Goal: Task Accomplishment & Management: Complete application form

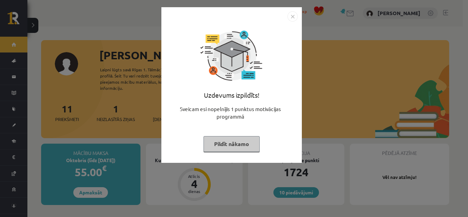
click at [294, 16] on img "Close" at bounding box center [293, 16] width 10 height 10
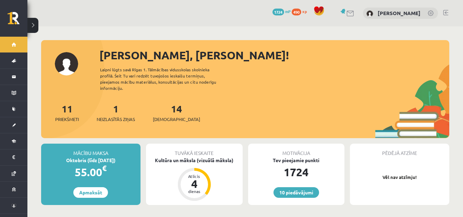
click at [174, 105] on div "14 Ieskaites" at bounding box center [176, 111] width 47 height 21
click at [169, 107] on link "14 Ieskaites" at bounding box center [176, 112] width 47 height 20
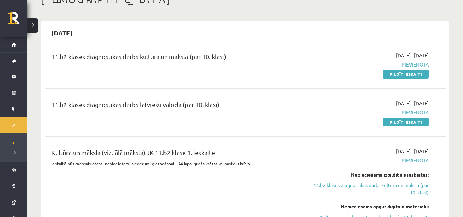
scroll to position [34, 0]
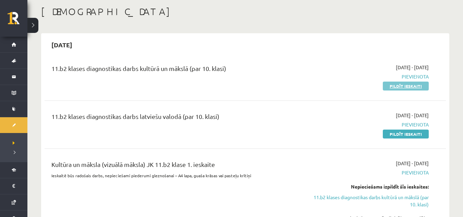
click at [388, 86] on link "Pildīt ieskaiti" at bounding box center [406, 86] width 46 height 9
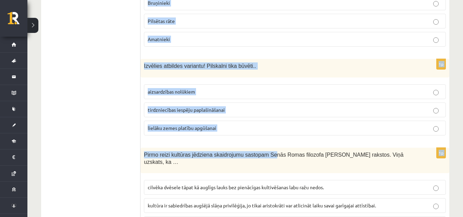
scroll to position [2804, 0]
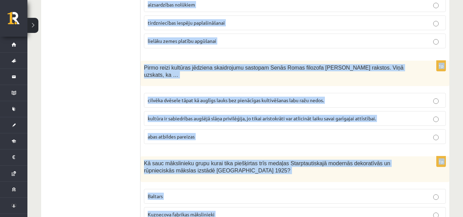
drag, startPoint x: 145, startPoint y: 105, endPoint x: 249, endPoint y: 175, distance: 126.4
copy form "Mākslinieks, kurš ir viens no latviešu dizaina un tekstilmākslas aizsācējiem. V…"
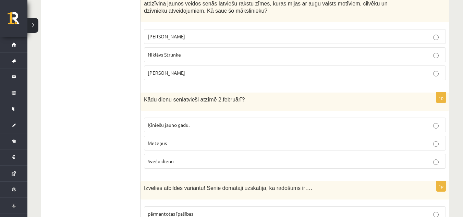
scroll to position [199, 0]
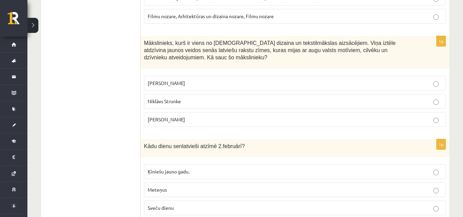
click at [189, 80] on p "Ansis Cīrulis" at bounding box center [295, 83] width 294 height 7
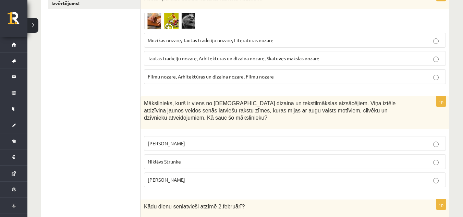
scroll to position [97, 0]
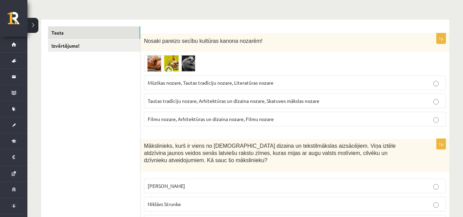
click at [223, 84] on span "Mūzikas nozare, Tautas tradīciju nozare, Literatūras nozare" at bounding box center [211, 83] width 126 height 6
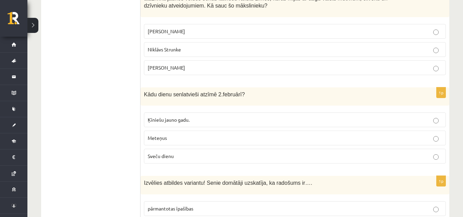
scroll to position [268, 0]
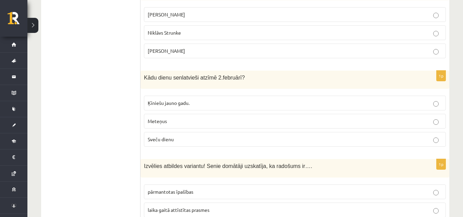
click at [181, 136] on p "Sveču dienu" at bounding box center [295, 139] width 294 height 7
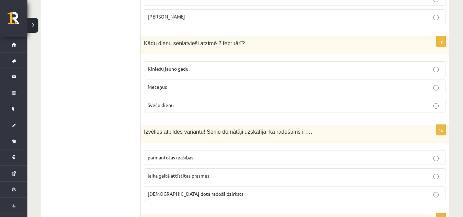
scroll to position [337, 0]
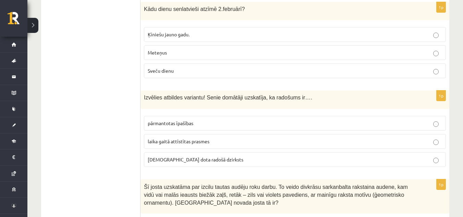
click at [190, 156] on span "dieva dota radošā dzirksts" at bounding box center [196, 159] width 96 height 6
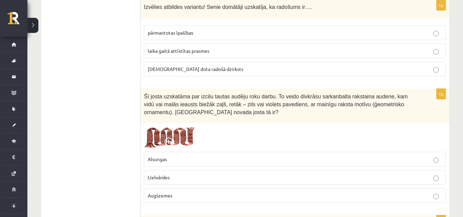
scroll to position [474, 0]
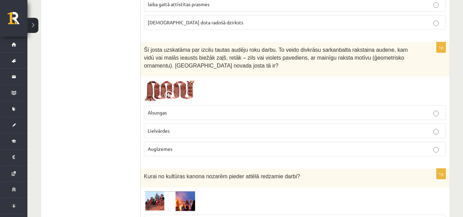
click at [187, 127] on p "Lielvārdes" at bounding box center [295, 130] width 294 height 7
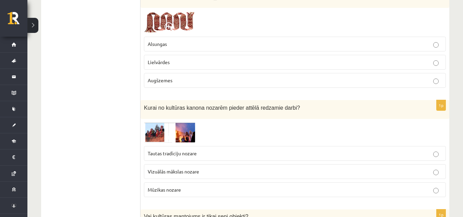
scroll to position [576, 0]
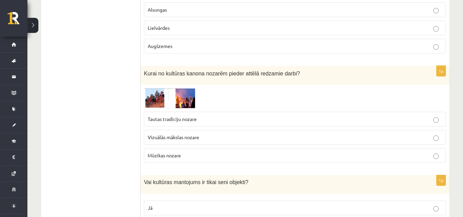
click at [195, 112] on label "Tautas tradīciju nozare" at bounding box center [295, 119] width 302 height 15
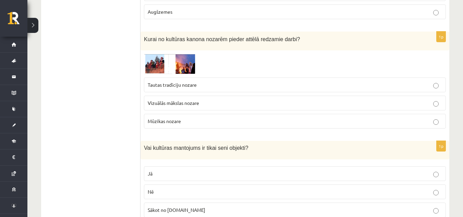
scroll to position [645, 0]
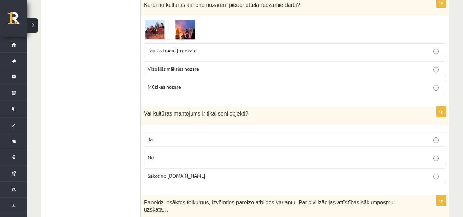
click at [196, 154] on p "Nē" at bounding box center [295, 157] width 294 height 7
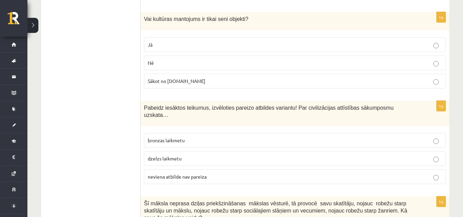
scroll to position [782, 0]
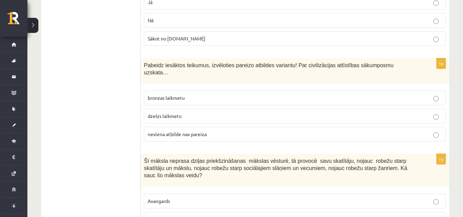
click at [191, 131] on span "neviena atbilde nav pareiza" at bounding box center [177, 134] width 59 height 6
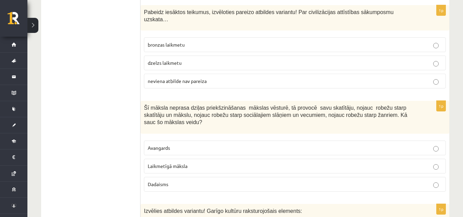
scroll to position [851, 0]
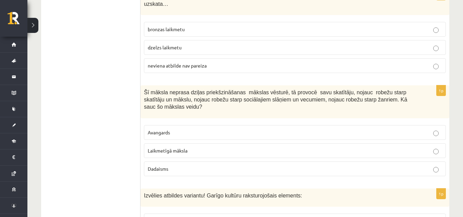
click at [186, 143] on label "Laikmetīgā māksla" at bounding box center [295, 150] width 302 height 15
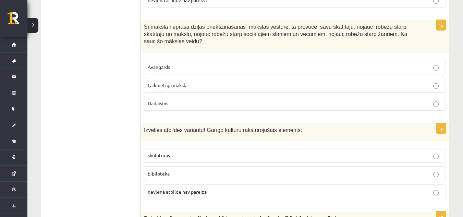
scroll to position [919, 0]
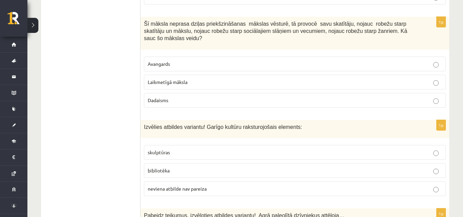
click at [183, 167] on p "bibliotēka" at bounding box center [295, 170] width 294 height 7
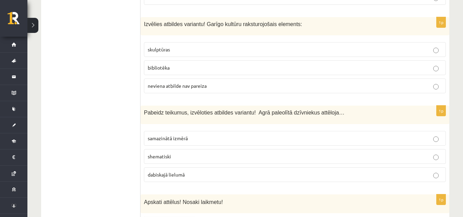
scroll to position [1056, 0]
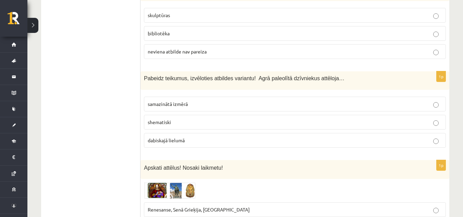
click at [175, 137] on span "dabiskajā lielumā" at bounding box center [166, 140] width 37 height 6
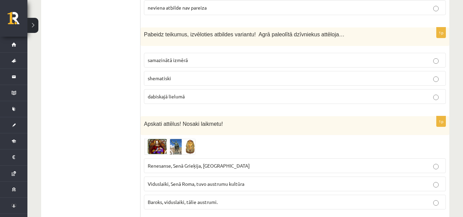
scroll to position [1159, 0]
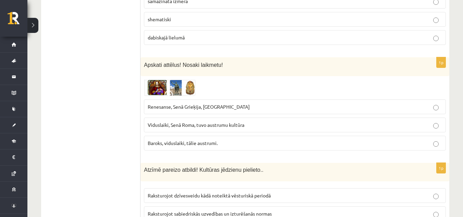
click at [171, 104] on span "Renesanse, Senā Grieķija, Ēģipte" at bounding box center [199, 107] width 102 height 6
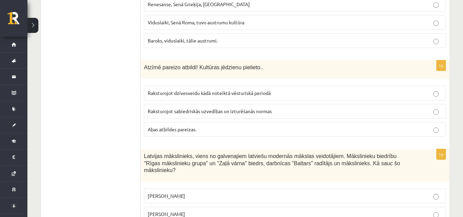
scroll to position [1262, 0]
click at [170, 126] on span "Abas atbildes pareizas." at bounding box center [172, 129] width 49 height 6
click at [182, 206] on label "Romāns Suta" at bounding box center [295, 213] width 302 height 15
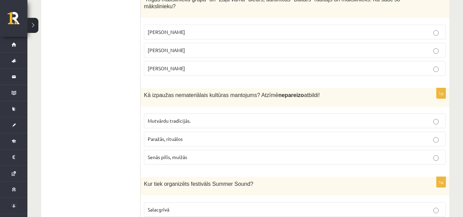
scroll to position [1433, 0]
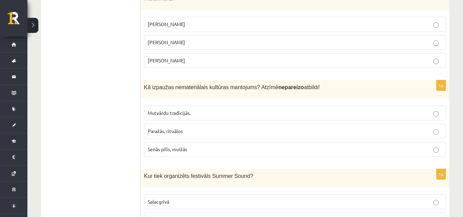
click at [175, 146] on span "Senās pilīs, muižās" at bounding box center [167, 149] width 39 height 6
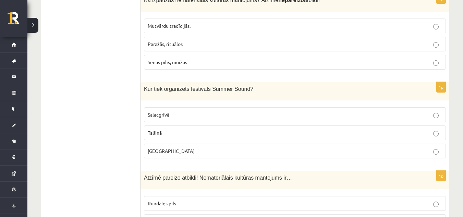
scroll to position [1536, 0]
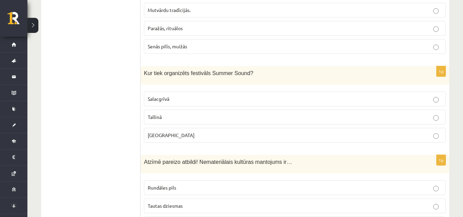
click at [180, 132] on p "Liepājā" at bounding box center [295, 135] width 294 height 7
click at [192, 202] on p "Tautas dziesmas" at bounding box center [295, 205] width 294 height 7
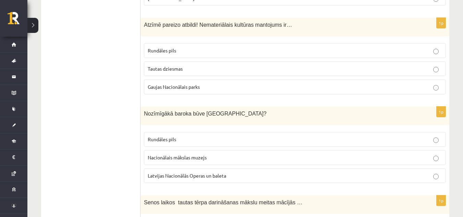
scroll to position [1707, 0]
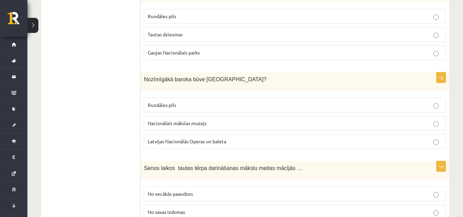
click at [154, 102] on span "Rundāles pils" at bounding box center [162, 105] width 28 height 6
click at [188, 191] on span "No vecākās paaudzes" at bounding box center [170, 194] width 45 height 6
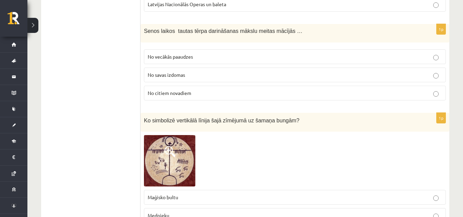
scroll to position [1879, 0]
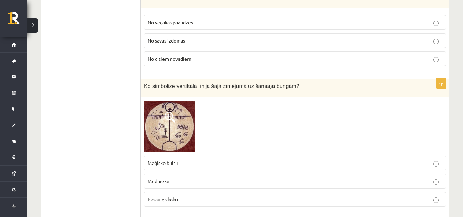
click at [182, 196] on p "Pasaules koku" at bounding box center [295, 199] width 294 height 7
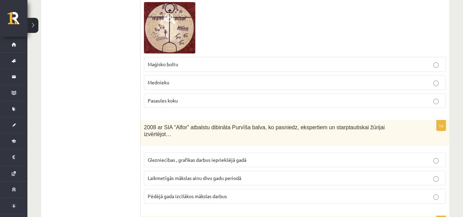
scroll to position [1982, 0]
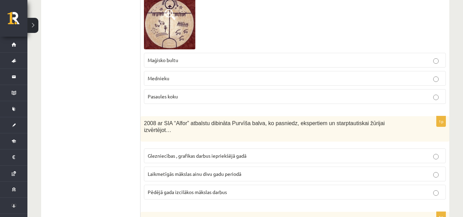
click at [198, 170] on p "Laikmetīgās mākslas ainu divu gadu periodā" at bounding box center [295, 173] width 294 height 7
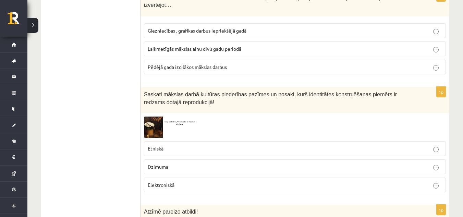
scroll to position [2119, 0]
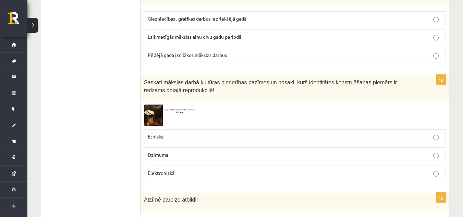
click at [156, 133] on span "Etniskā" at bounding box center [156, 136] width 16 height 6
click at [171, 105] on img at bounding box center [169, 115] width 51 height 21
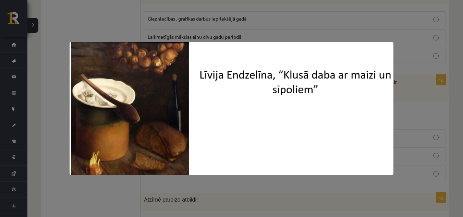
click at [446, 82] on div at bounding box center [231, 108] width 463 height 217
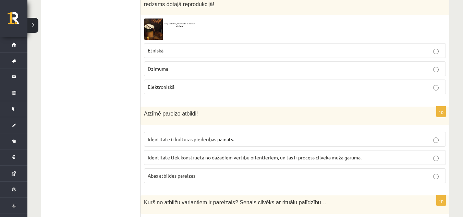
scroll to position [2221, 0]
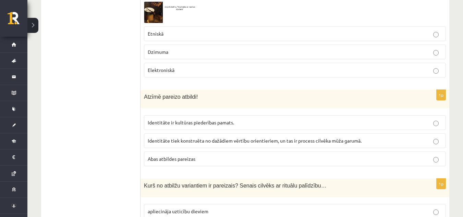
click at [189, 155] on p "Abas atbildes pareizas" at bounding box center [295, 158] width 294 height 7
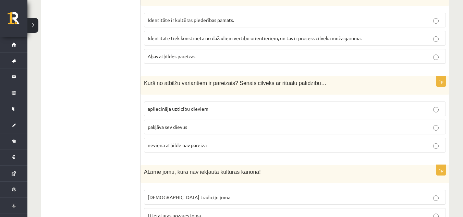
scroll to position [2324, 0]
click at [190, 101] on label "apliecināja uzticību dieviem" at bounding box center [295, 108] width 302 height 15
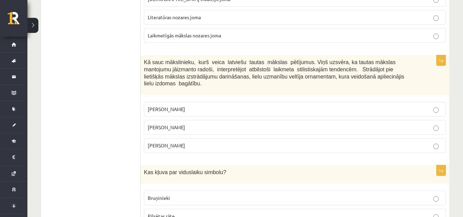
scroll to position [2530, 0]
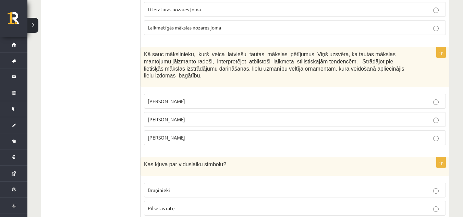
click at [175, 112] on label "Jūlijs Madernieks" at bounding box center [295, 119] width 302 height 15
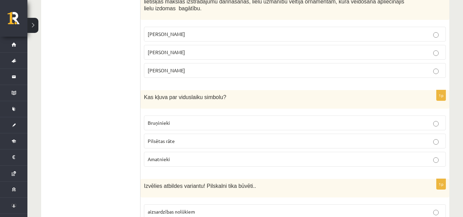
scroll to position [2633, 0]
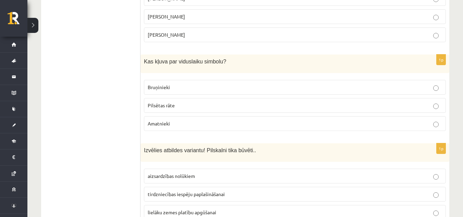
click at [170, 84] on p "Bruņinieki" at bounding box center [295, 87] width 294 height 7
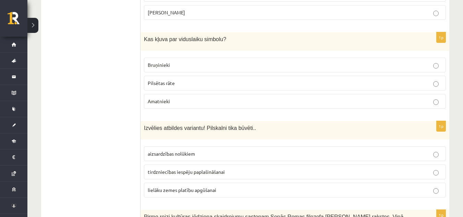
scroll to position [2667, 0]
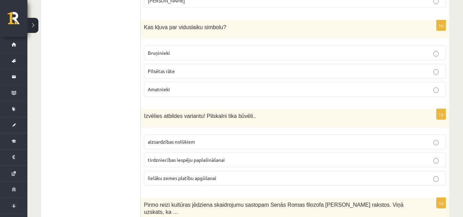
click at [168, 134] on label "aizsardzības nolūkiem" at bounding box center [295, 141] width 302 height 15
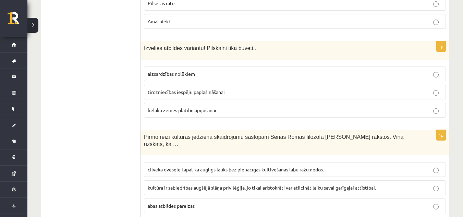
scroll to position [2736, 0]
click at [275, 161] on label "cilvēka dvēsele tāpat kā auglīgs lauks bez pienācīgas kultivēšanas labu ražu ne…" at bounding box center [295, 168] width 302 height 15
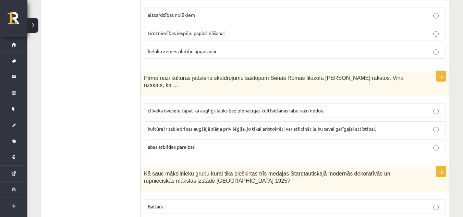
scroll to position [2804, 0]
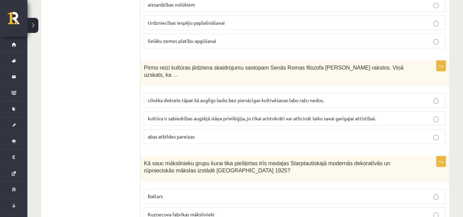
click at [188, 189] on label "Baltars" at bounding box center [295, 196] width 302 height 15
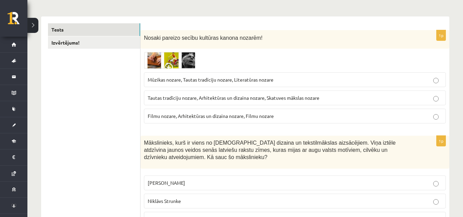
scroll to position [0, 0]
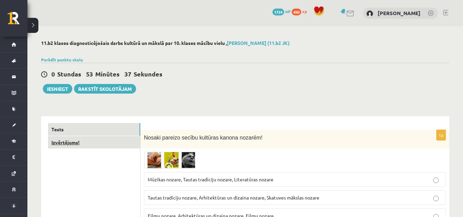
click at [96, 148] on link "Izvērtējums!" at bounding box center [94, 142] width 92 height 13
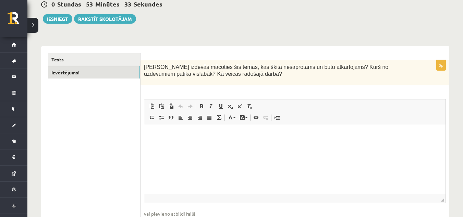
scroll to position [82, 0]
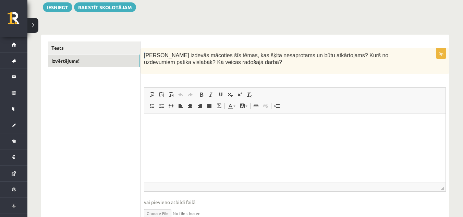
drag, startPoint x: 144, startPoint y: 57, endPoint x: 147, endPoint y: 58, distance: 3.6
click at [147, 58] on span "Kas izdevās mācoties šīs tēmas, kas šķita nesaprotams un būtu atkārtojams? Kurš…" at bounding box center [266, 58] width 244 height 13
click at [222, 69] on div "Kas izdevās mācoties šīs tēmas, kas šķita nesaprotams un būtu atkārtojams? Kurš…" at bounding box center [295, 61] width 309 height 26
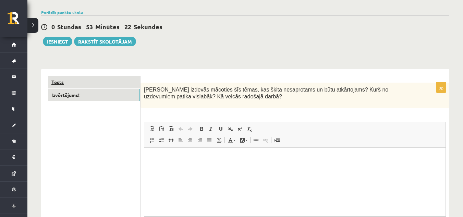
click at [123, 85] on link "Tests" at bounding box center [94, 82] width 92 height 13
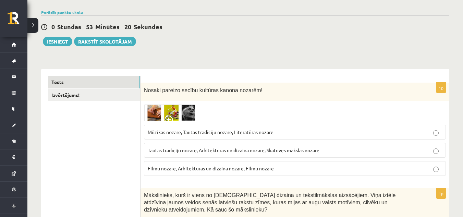
click at [124, 97] on link "Izvērtējums!" at bounding box center [94, 95] width 92 height 13
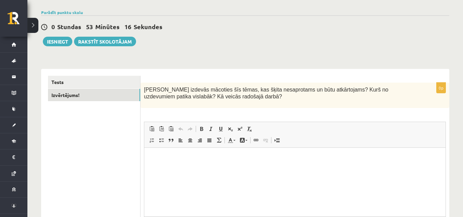
scroll to position [0, 0]
drag, startPoint x: 147, startPoint y: 89, endPoint x: 159, endPoint y: 89, distance: 12.0
click at [159, 89] on span "Kas izdevās mācoties šīs tēmas, kas šķita nesaprotams un būtu atkārtojams? Kurš…" at bounding box center [266, 93] width 244 height 13
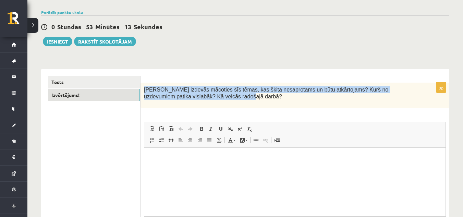
drag, startPoint x: 142, startPoint y: 89, endPoint x: 197, endPoint y: 100, distance: 55.9
click at [197, 100] on div "Kas izdevās mācoties šīs tēmas, kas šķita nesaprotams un būtu atkārtojams? Kurš…" at bounding box center [295, 96] width 309 height 26
copy span "Kas izdevās mācoties šīs tēmas, kas šķita nesaprotams un būtu atkārtojams? Kurš…"
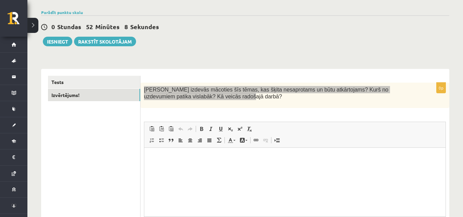
click at [173, 163] on html at bounding box center [294, 158] width 301 height 21
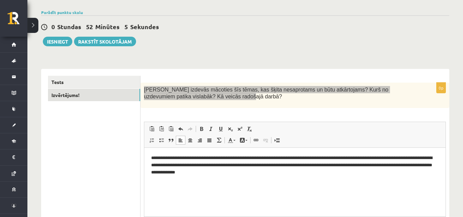
click at [268, 183] on html "**********" at bounding box center [294, 165] width 301 height 35
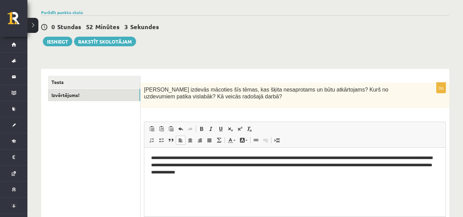
click at [214, 114] on div "0p Kas izdevās mācoties šīs tēmas, kas šķita nesaprotams un būtu atkārtojams? K…" at bounding box center [295, 174] width 309 height 182
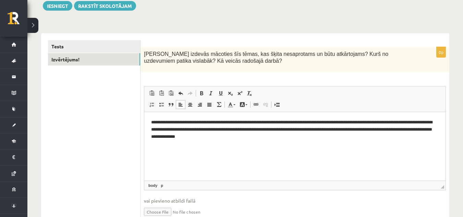
scroll to position [47, 0]
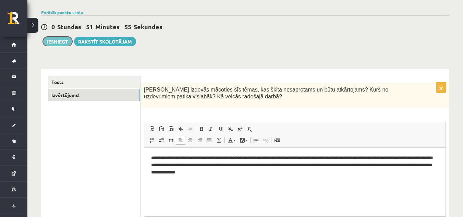
click at [61, 41] on button "Iesniegt" at bounding box center [57, 42] width 29 height 10
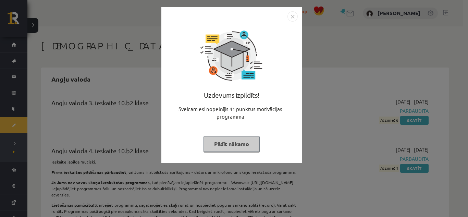
click at [290, 16] on img "Close" at bounding box center [293, 16] width 10 height 10
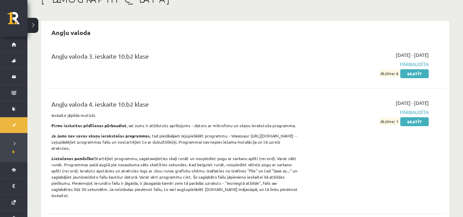
scroll to position [34, 0]
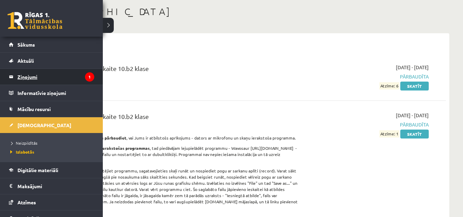
click at [56, 77] on legend "Ziņojumi 1" at bounding box center [55, 77] width 77 height 16
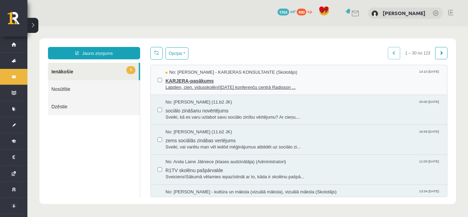
click at [184, 77] on span "KARJERA-pasākums" at bounding box center [303, 80] width 275 height 9
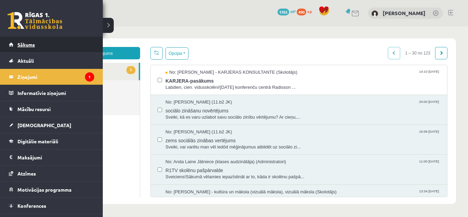
click at [28, 39] on link "Sākums" at bounding box center [51, 45] width 85 height 16
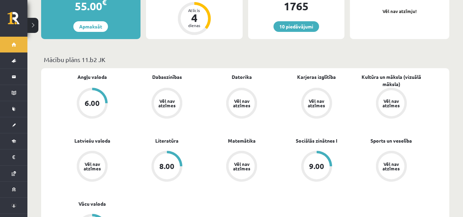
scroll to position [103, 0]
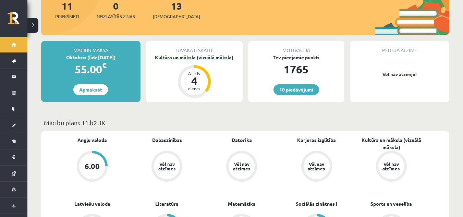
click at [210, 54] on div "Kultūra un māksla (vizuālā māksla)" at bounding box center [194, 57] width 97 height 7
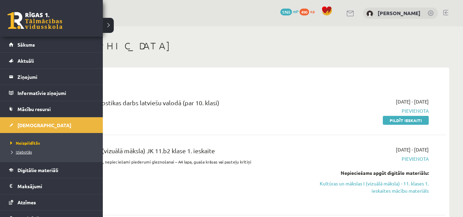
click at [24, 150] on span "Izlabotās" at bounding box center [20, 151] width 23 height 5
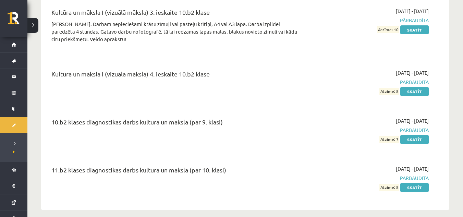
scroll to position [1234, 0]
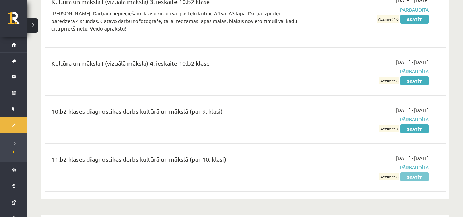
click at [407, 172] on link "Skatīt" at bounding box center [414, 176] width 28 height 9
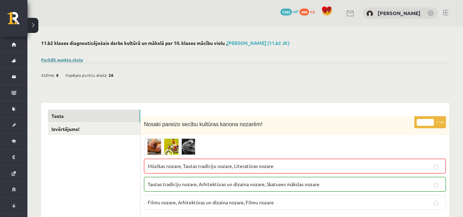
click at [72, 57] on link "Parādīt punktu skalu" at bounding box center [62, 59] width 42 height 5
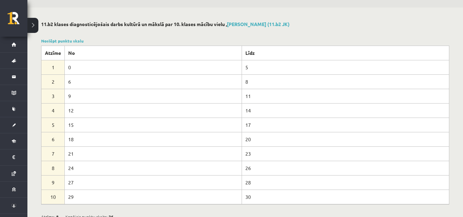
scroll to position [69, 0]
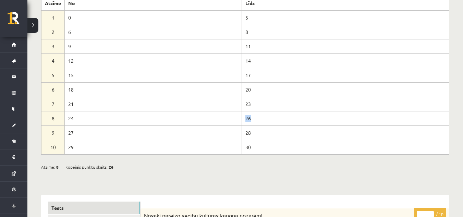
drag, startPoint x: 241, startPoint y: 117, endPoint x: 255, endPoint y: 113, distance: 13.9
click at [255, 113] on td "26" at bounding box center [345, 118] width 207 height 14
click at [258, 118] on td "26" at bounding box center [345, 118] width 207 height 14
click at [261, 130] on td "28" at bounding box center [345, 132] width 207 height 14
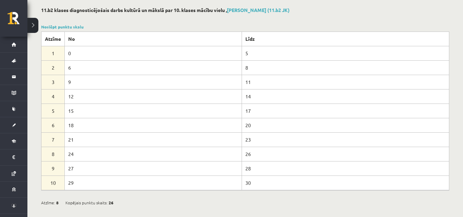
scroll to position [0, 0]
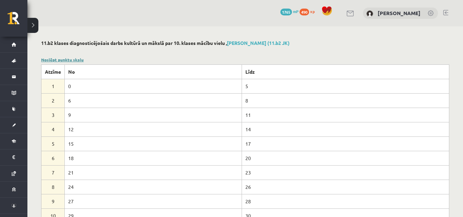
click at [59, 59] on link "Noslēpt punktu skalu" at bounding box center [62, 59] width 42 height 5
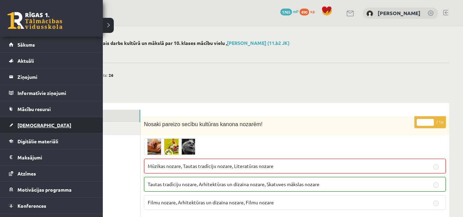
click at [38, 129] on link "[DEMOGRAPHIC_DATA]" at bounding box center [51, 125] width 85 height 16
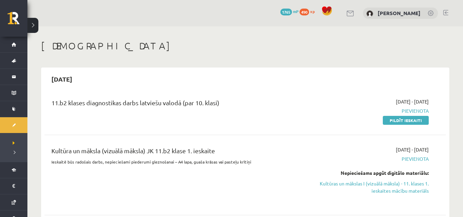
click at [412, 124] on div "11.b2 klases diagnostikas darbs latviešu valodā (par 10. klasi) 2025-10-01 - 20…" at bounding box center [245, 110] width 401 height 39
click at [410, 122] on link "Pildīt ieskaiti" at bounding box center [406, 120] width 46 height 9
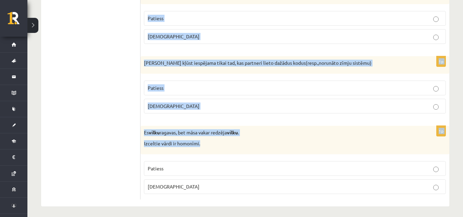
scroll to position [2053, 0]
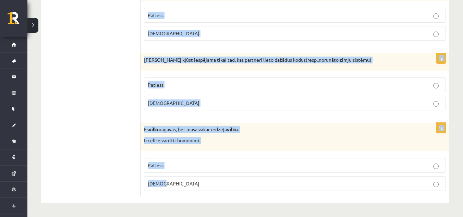
drag, startPoint x: 148, startPoint y: 128, endPoint x: 236, endPoint y: 184, distance: 104.8
copy form "Loremipsumd si ametcon adi elitseddo? 9e Temporinci utlabo etdolo magna aliquae…"
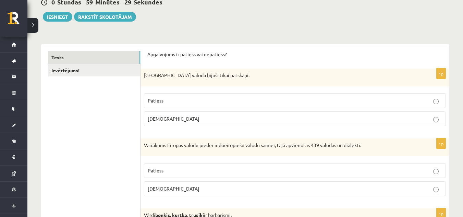
scroll to position [0, 0]
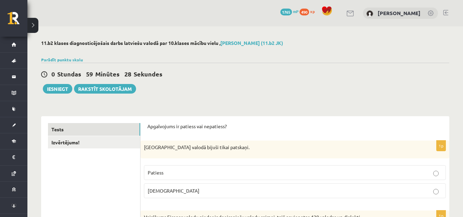
click at [230, 188] on p "[DEMOGRAPHIC_DATA]" at bounding box center [295, 190] width 294 height 7
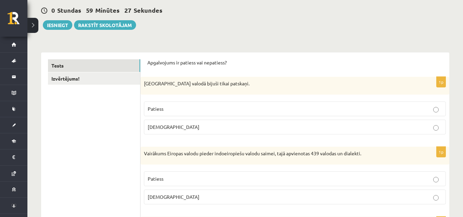
scroll to position [69, 0]
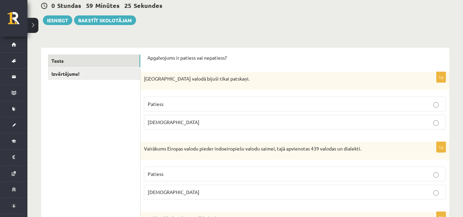
click at [162, 171] on span "Patiess" at bounding box center [156, 174] width 16 height 6
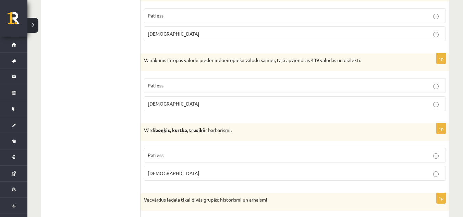
scroll to position [171, 0]
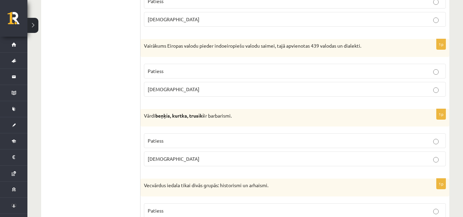
click at [187, 143] on p "Patiess" at bounding box center [295, 140] width 294 height 7
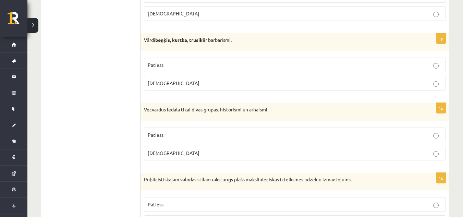
scroll to position [274, 0]
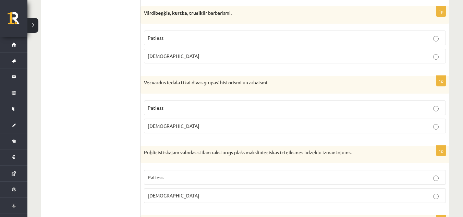
click at [202, 110] on p "Patiess" at bounding box center [295, 107] width 294 height 7
click at [178, 195] on p "[DEMOGRAPHIC_DATA]" at bounding box center [295, 195] width 294 height 7
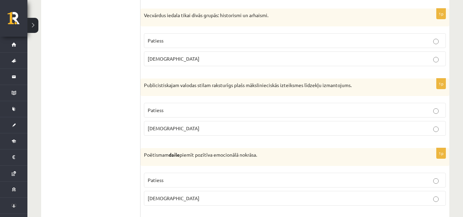
scroll to position [377, 0]
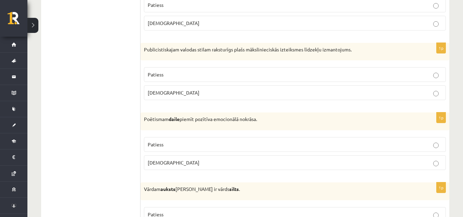
click at [189, 146] on p "Patiess" at bounding box center [295, 144] width 294 height 7
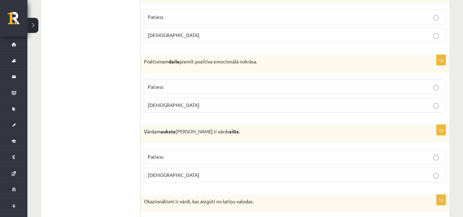
scroll to position [446, 0]
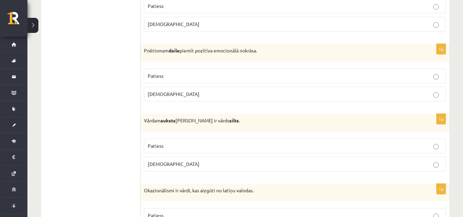
click at [182, 144] on p "Patiess" at bounding box center [295, 145] width 294 height 7
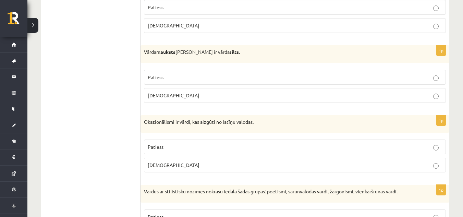
click at [171, 162] on p "Aplams" at bounding box center [295, 164] width 294 height 7
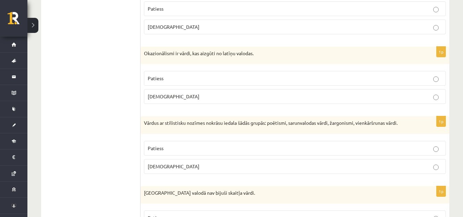
click at [175, 151] on p "Patiess" at bounding box center [295, 148] width 294 height 7
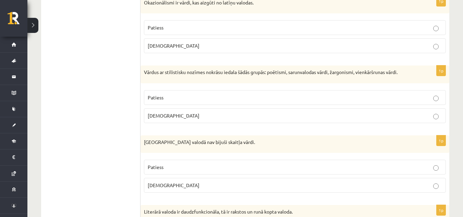
scroll to position [651, 0]
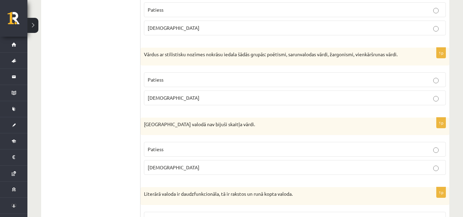
click at [175, 151] on p "Patiess" at bounding box center [295, 149] width 294 height 7
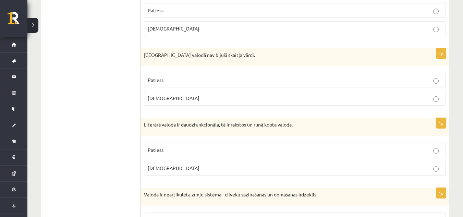
scroll to position [754, 0]
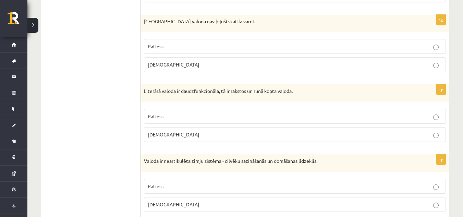
click at [211, 116] on p "Patiess" at bounding box center [295, 116] width 294 height 7
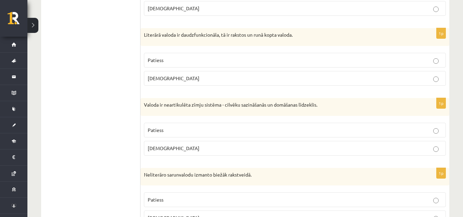
scroll to position [823, 0]
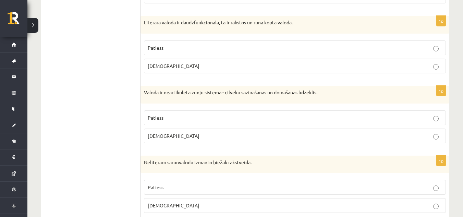
click at [206, 137] on p "Aplams" at bounding box center [295, 135] width 294 height 7
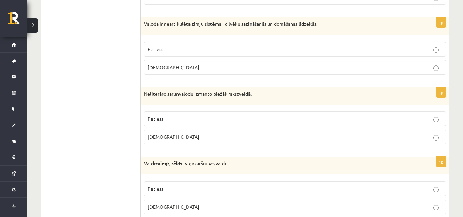
click at [200, 140] on p "Aplams" at bounding box center [295, 136] width 294 height 7
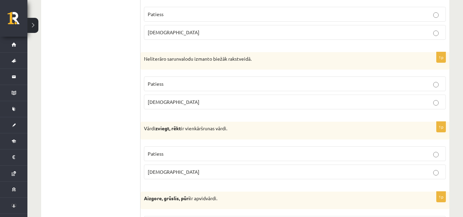
scroll to position [960, 0]
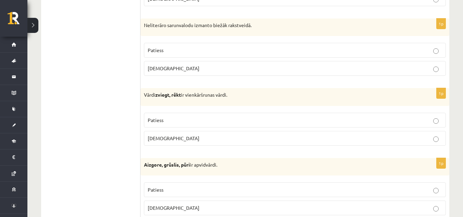
click at [194, 140] on p "Aplams" at bounding box center [295, 138] width 294 height 7
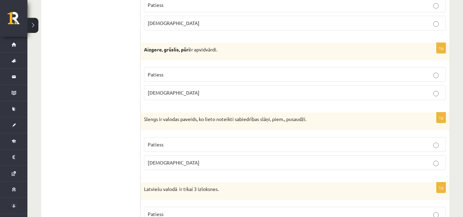
scroll to position [1097, 0]
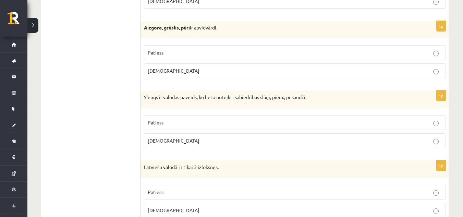
click at [383, 53] on p "Patiess" at bounding box center [295, 52] width 294 height 7
click at [388, 125] on p "Patiess" at bounding box center [295, 122] width 294 height 7
click at [252, 206] on label "[DEMOGRAPHIC_DATA]" at bounding box center [295, 210] width 302 height 15
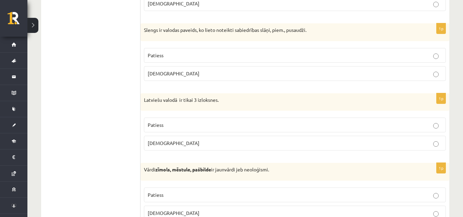
scroll to position [1165, 0]
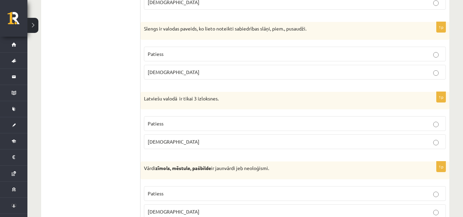
click at [228, 194] on p "Patiess" at bounding box center [295, 193] width 294 height 7
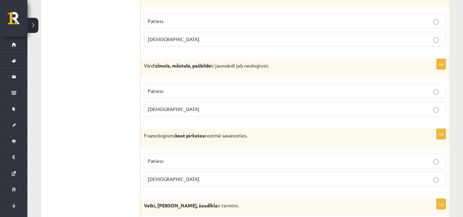
scroll to position [1268, 0]
click at [247, 163] on p "Patiess" at bounding box center [295, 160] width 294 height 7
click at [182, 174] on label "Aplams" at bounding box center [295, 178] width 302 height 15
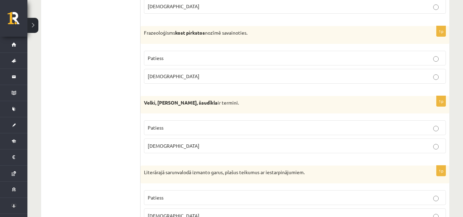
scroll to position [1371, 0]
click at [215, 150] on label "Aplams" at bounding box center [295, 145] width 302 height 15
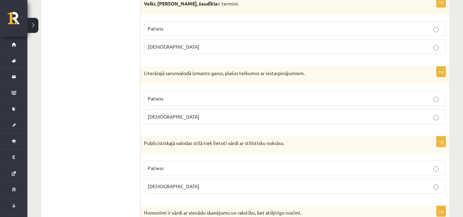
scroll to position [1474, 0]
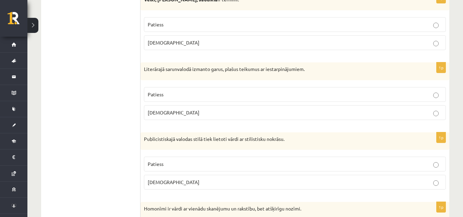
click at [224, 119] on label "Aplams" at bounding box center [295, 112] width 302 height 15
click at [216, 165] on p "Patiess" at bounding box center [295, 163] width 294 height 7
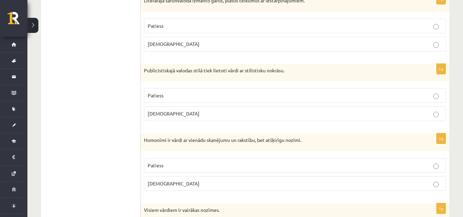
click at [216, 165] on p "Patiess" at bounding box center [295, 165] width 294 height 7
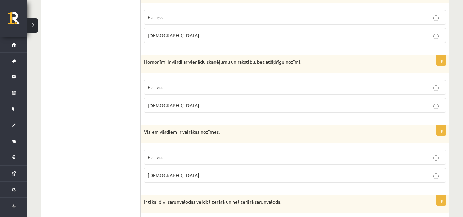
scroll to position [1679, 0]
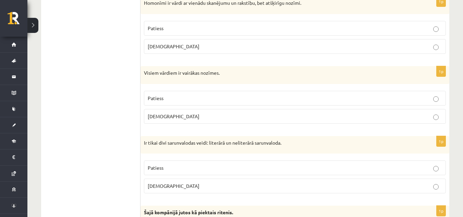
click at [239, 117] on p "Aplams" at bounding box center [295, 116] width 294 height 7
click at [200, 166] on p "Patiess" at bounding box center [295, 167] width 294 height 7
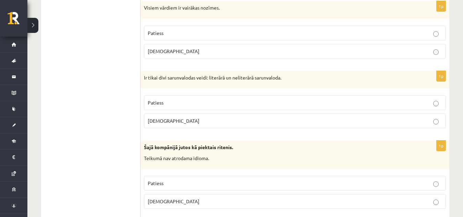
scroll to position [1748, 0]
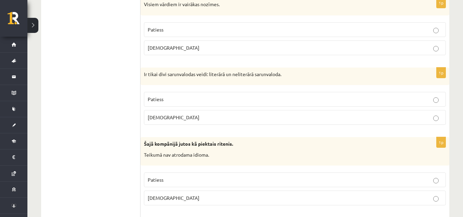
click at [181, 198] on p "Aplams" at bounding box center [295, 197] width 294 height 7
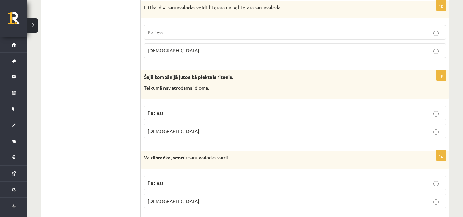
scroll to position [1816, 0]
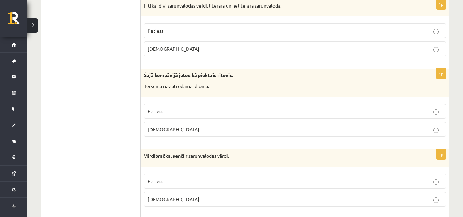
click at [183, 176] on label "Patiess" at bounding box center [295, 181] width 302 height 15
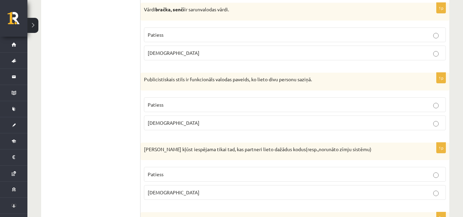
scroll to position [1988, 0]
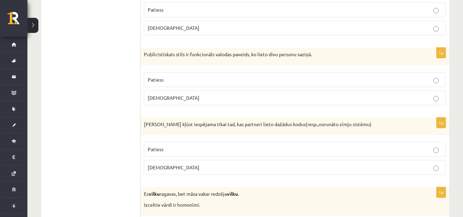
click at [210, 97] on p "Aplams" at bounding box center [295, 97] width 294 height 7
click at [191, 166] on p "Aplams" at bounding box center [295, 167] width 294 height 7
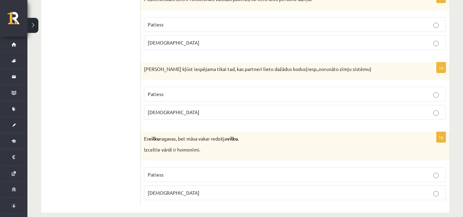
scroll to position [2053, 0]
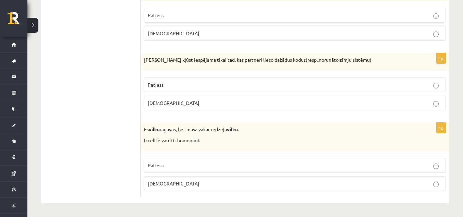
click at [191, 164] on p "Patiess" at bounding box center [295, 165] width 294 height 7
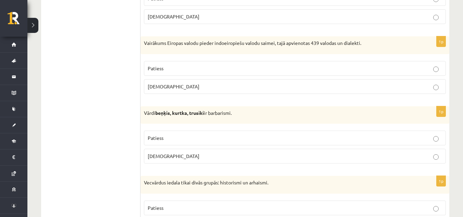
scroll to position [0, 0]
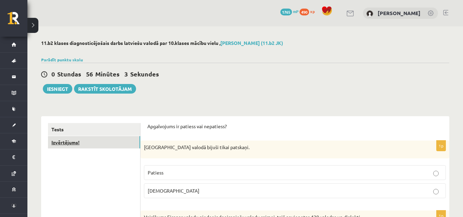
click at [113, 145] on link "Izvērtējums!" at bounding box center [94, 142] width 92 height 13
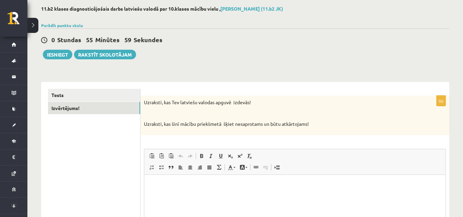
scroll to position [69, 0]
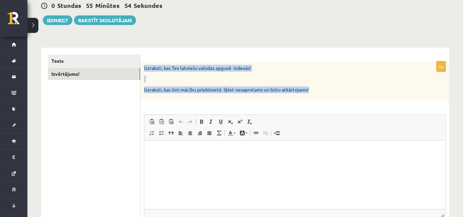
drag, startPoint x: 145, startPoint y: 67, endPoint x: 315, endPoint y: 91, distance: 171.0
click at [315, 91] on div "Uzraksti, kas Tev latviešu valodas apguvē izdevās! Uzraksti, kas šinī mācību pr…" at bounding box center [295, 80] width 309 height 39
copy div "Uzraksti, kas Tev latviešu valodas apguvē izdevās! Uzraksti, kas šinī mācību pr…"
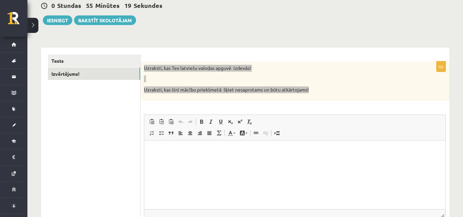
click at [183, 144] on html at bounding box center [294, 150] width 301 height 21
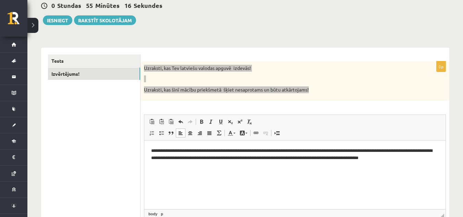
click at [185, 159] on p "**********" at bounding box center [295, 157] width 288 height 21
click at [191, 168] on html "**********" at bounding box center [294, 154] width 301 height 28
click at [244, 168] on html "**********" at bounding box center [294, 154] width 301 height 28
click at [433, 160] on p "**********" at bounding box center [295, 154] width 288 height 14
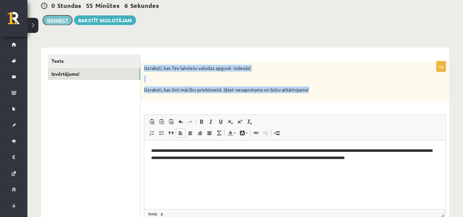
click at [65, 21] on button "Iesniegt" at bounding box center [57, 20] width 29 height 10
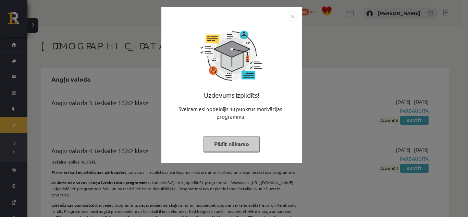
click at [291, 17] on img "Close" at bounding box center [293, 16] width 10 height 10
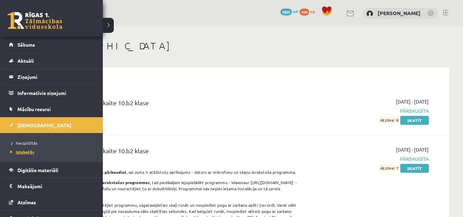
click at [30, 154] on span "Izlabotās" at bounding box center [22, 151] width 26 height 5
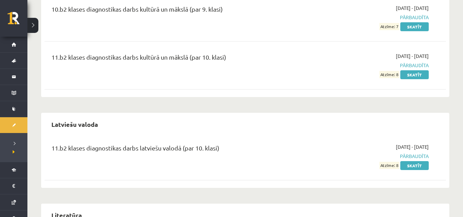
scroll to position [1337, 0]
click at [402, 160] on link "Skatīt" at bounding box center [414, 164] width 28 height 9
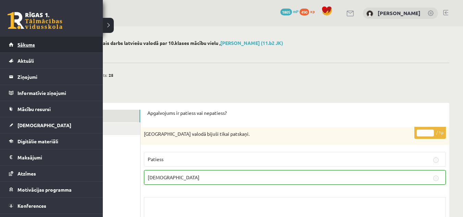
click at [22, 40] on link "Sākums" at bounding box center [51, 45] width 85 height 16
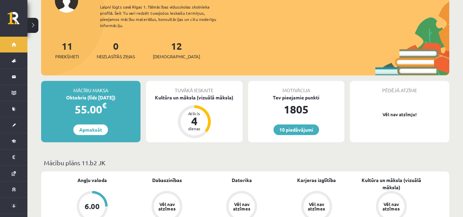
scroll to position [69, 0]
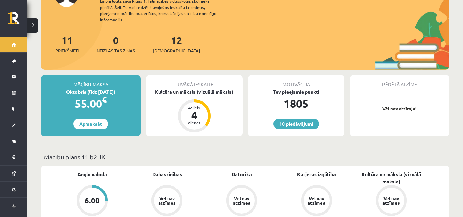
click at [194, 88] on div "Kultūra un māksla (vizuālā māksla)" at bounding box center [194, 91] width 97 height 7
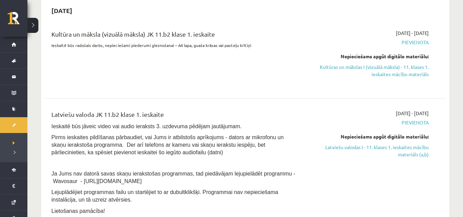
scroll to position [34, 0]
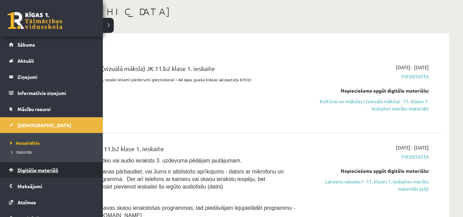
click at [28, 172] on span "Digitālie materiāli" at bounding box center [37, 170] width 41 height 6
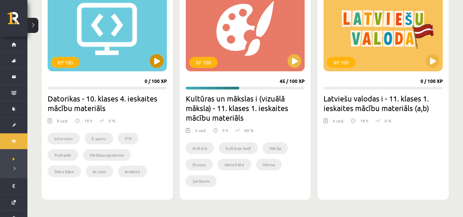
scroll to position [651, 0]
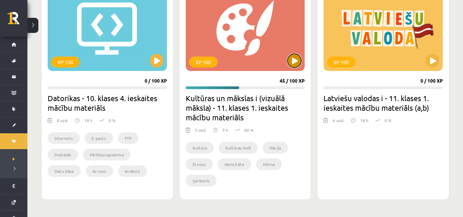
click at [294, 64] on button at bounding box center [295, 61] width 14 height 14
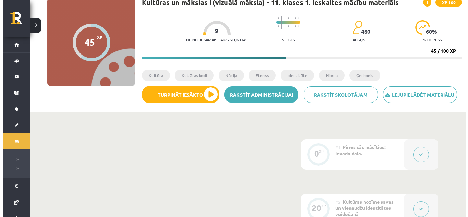
scroll to position [69, 0]
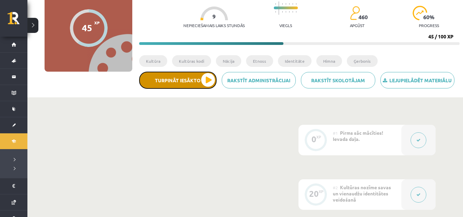
click at [209, 81] on button "Turpināt iesākto" at bounding box center [177, 80] width 77 height 17
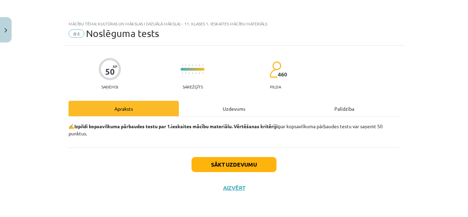
click at [226, 117] on div "✍️ Izpildi kopsavilkuma pārbaudes testu par 1.ieskaites mācību materiālu. Vērtē…" at bounding box center [234, 132] width 331 height 31
click at [229, 109] on div "Uzdevums" at bounding box center [234, 108] width 110 height 15
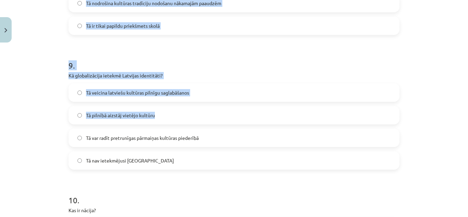
scroll to position [1332, 0]
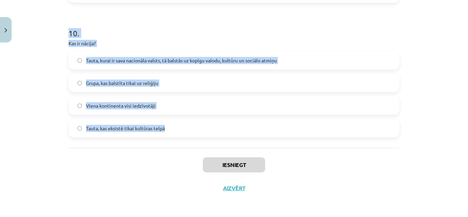
drag, startPoint x: 76, startPoint y: 91, endPoint x: 183, endPoint y: 134, distance: 115.0
copy form "Kas ir kultūra visplašākajā nozīmē? Viss, kam pieskārusies cilvēka roka Mākslas…"
click at [41, 75] on div "Mācību tēma: Kultūras un mākslas i (vizuālā māksla) - 11. klases 1. ieskaites m…" at bounding box center [234, 108] width 468 height 217
click at [183, 37] on h1 "10 ." at bounding box center [234, 26] width 331 height 21
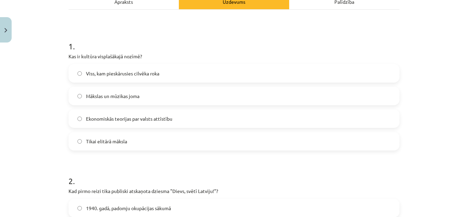
scroll to position [133, 0]
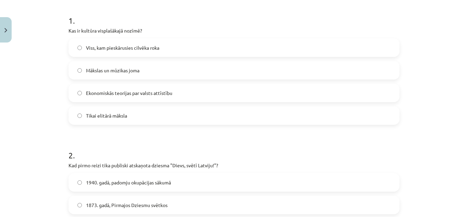
click at [171, 50] on label "Viss, kam pieskārusies cilvēka roka" at bounding box center [234, 47] width 330 height 17
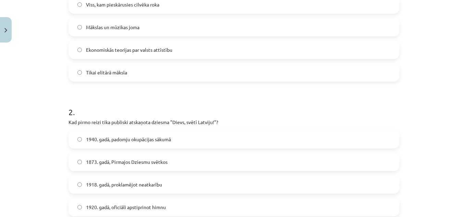
scroll to position [201, 0]
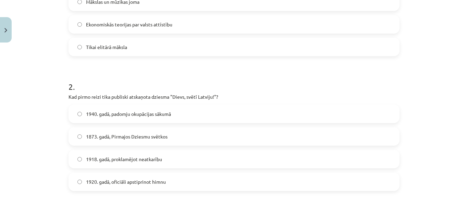
click at [161, 141] on label "1873. gadā, Pirmajos Dziesmu svētkos" at bounding box center [234, 136] width 330 height 17
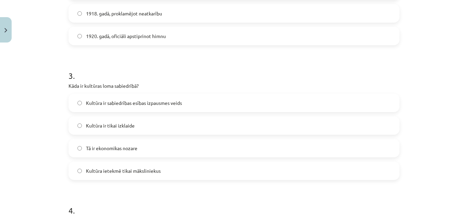
scroll to position [373, 0]
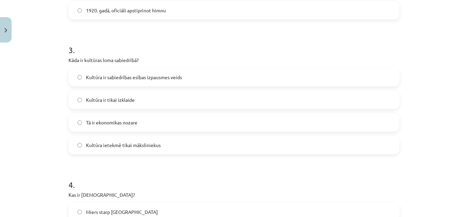
click at [144, 81] on label "Kultūra ir sabiedrības esības izpausmes veids" at bounding box center [234, 77] width 330 height 17
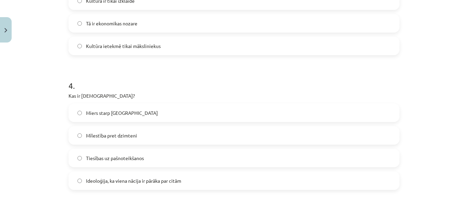
scroll to position [475, 0]
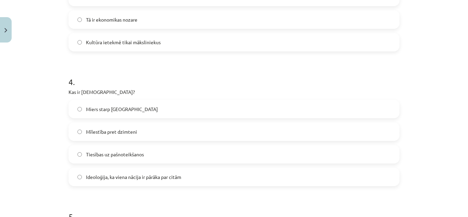
click at [126, 172] on label "Ideoloģija, ka viena nācija ir pārāka par citām" at bounding box center [234, 176] width 330 height 17
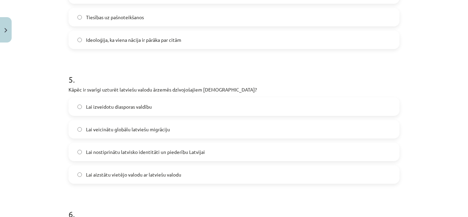
scroll to position [647, 0]
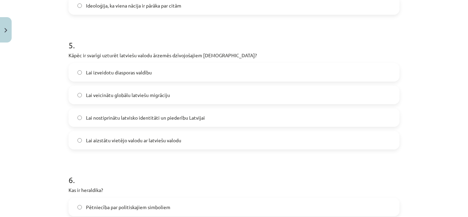
click at [137, 114] on span "Lai nostiprinātu latvisko identitāti un piederību Latvijai" at bounding box center [145, 117] width 119 height 7
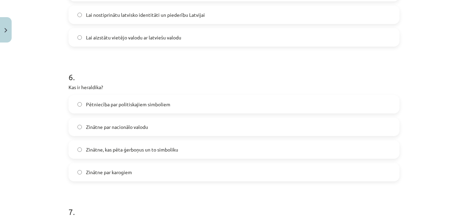
scroll to position [784, 0]
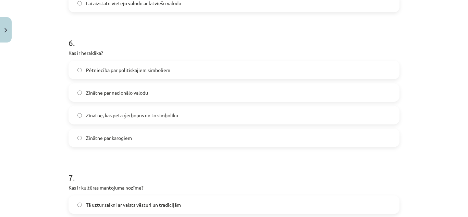
click at [123, 117] on span "Zinātne, kas pēta ģerboņus un to simboliku" at bounding box center [132, 115] width 92 height 7
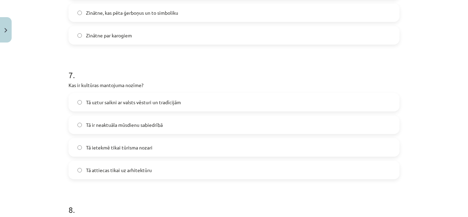
scroll to position [887, 0]
click at [119, 106] on label "Tā uztur saikni ar valsts vēsturi un tradīcijām" at bounding box center [234, 101] width 330 height 17
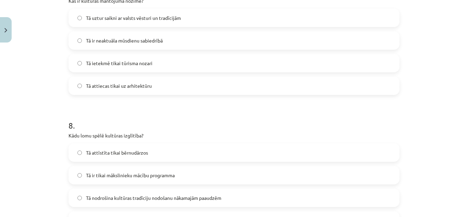
scroll to position [989, 0]
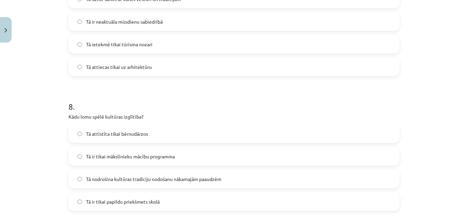
click at [142, 178] on span "Tā nodrošina kultūras tradīciju nodošanu nākamajām paaudzēm" at bounding box center [153, 178] width 135 height 7
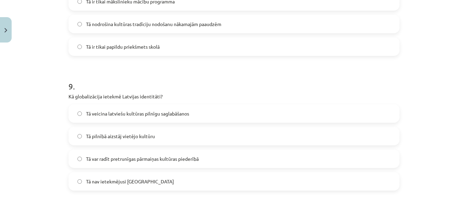
scroll to position [1161, 0]
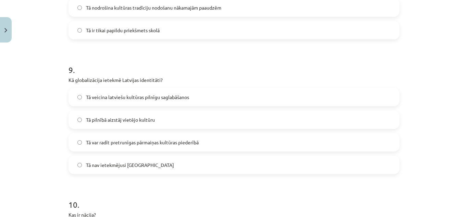
click at [121, 139] on span "Tā var radīt pretrunīgas pārmaiņas kultūras piederībā" at bounding box center [142, 142] width 113 height 7
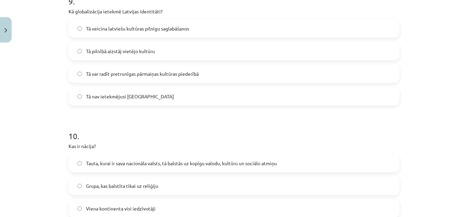
scroll to position [1264, 0]
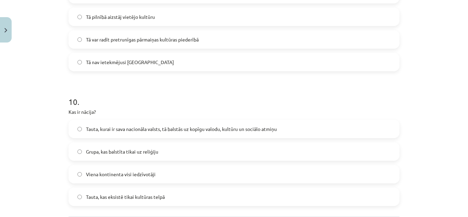
click at [131, 130] on span "Tauta, kurai ir sava nacionāla valsts, tā balstās uz kopīgu valodu, kultūru un …" at bounding box center [181, 128] width 191 height 7
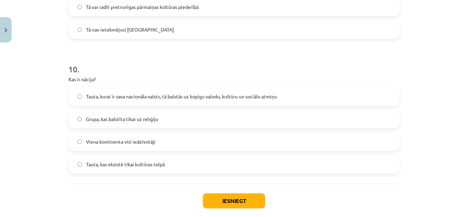
scroll to position [1332, 0]
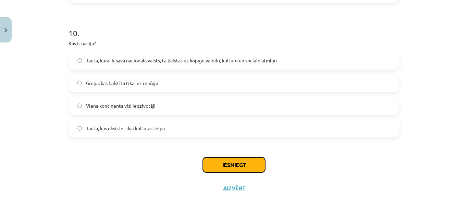
click at [244, 167] on button "Iesniegt" at bounding box center [234, 164] width 62 height 15
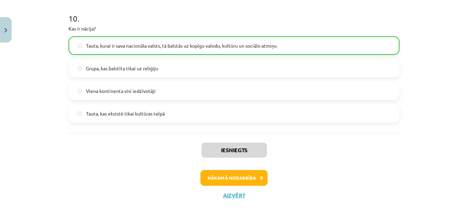
scroll to position [1354, 0]
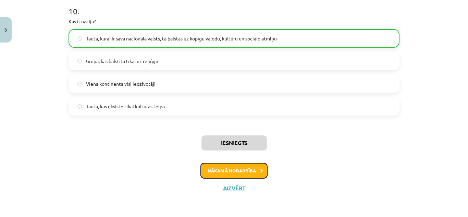
click at [246, 165] on button "Nākamā nodarbība" at bounding box center [233, 171] width 67 height 16
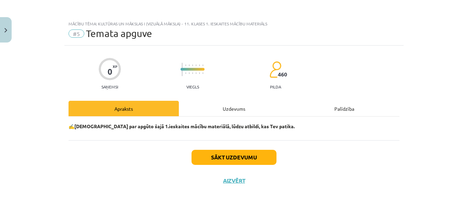
scroll to position [0, 0]
click at [240, 159] on button "Sākt uzdevumu" at bounding box center [234, 157] width 85 height 15
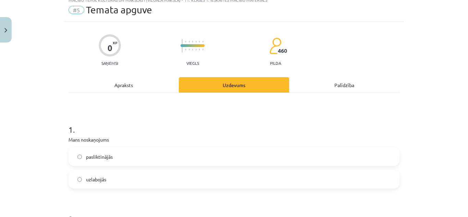
scroll to position [103, 0]
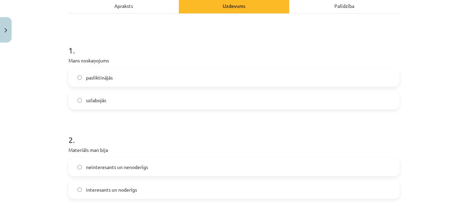
click at [124, 104] on label "uzlabojās" at bounding box center [234, 100] width 330 height 17
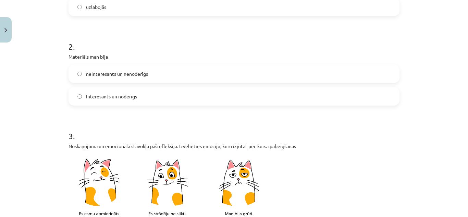
scroll to position [206, 0]
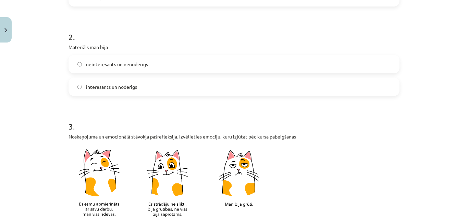
click at [136, 90] on label "interesants un noderīgs" at bounding box center [234, 86] width 330 height 17
click at [141, 71] on label "neinteresants un nenoderīgs" at bounding box center [234, 64] width 330 height 17
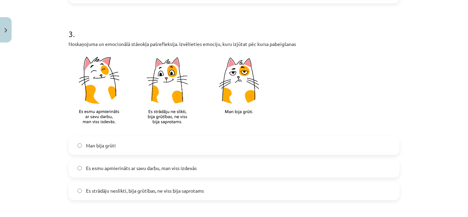
scroll to position [308, 0]
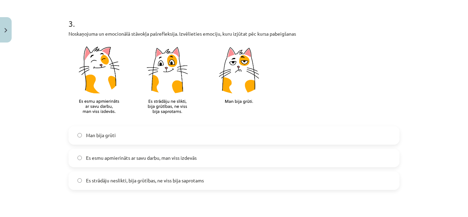
click at [129, 183] on span "Es strādāju neslikti, bija grūtības, ne viss bija saprotams" at bounding box center [145, 180] width 118 height 7
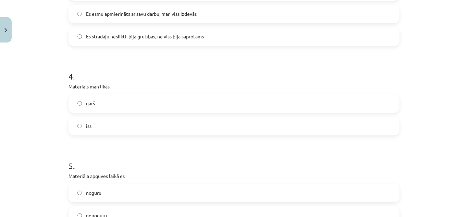
scroll to position [480, 0]
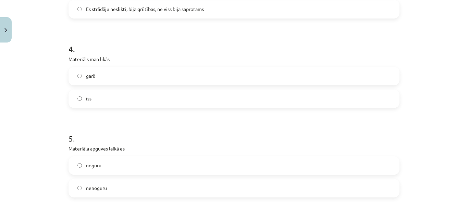
click at [120, 95] on label "īss" at bounding box center [234, 98] width 330 height 17
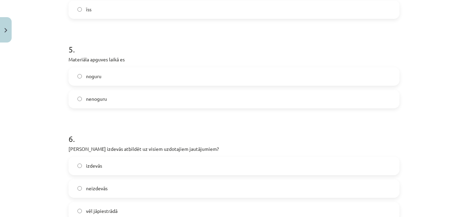
scroll to position [583, 0]
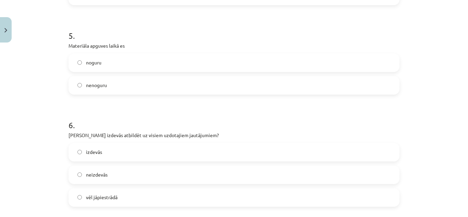
click at [133, 84] on label "nenoguru" at bounding box center [234, 85] width 330 height 17
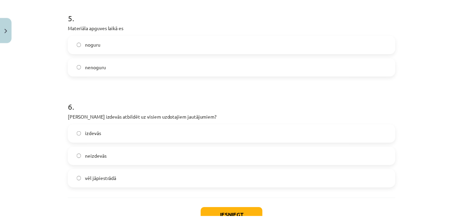
scroll to position [651, 0]
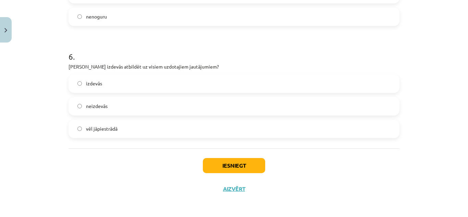
click at [125, 85] on label "izdevās" at bounding box center [234, 83] width 330 height 17
click at [233, 167] on button "Iesniegt" at bounding box center [234, 165] width 62 height 15
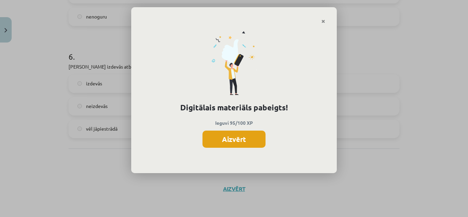
click at [242, 131] on button "Aizvērt" at bounding box center [234, 139] width 63 height 17
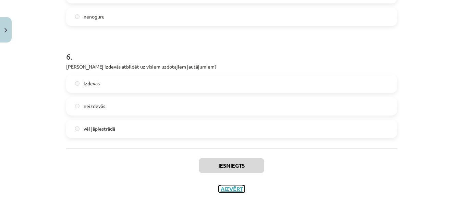
click at [238, 185] on button "Aizvērt" at bounding box center [232, 188] width 26 height 7
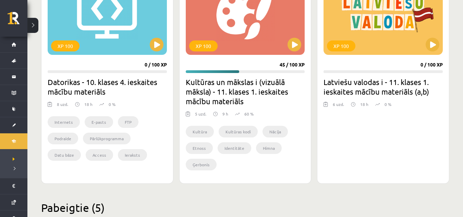
scroll to position [651, 0]
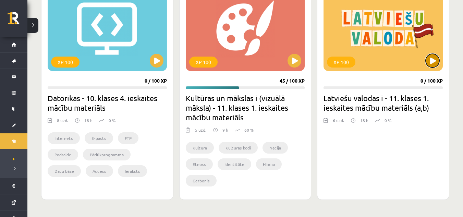
click at [432, 59] on button at bounding box center [433, 61] width 14 height 14
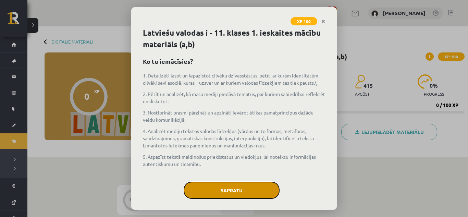
click at [254, 186] on button "Sapratu" at bounding box center [232, 190] width 96 height 17
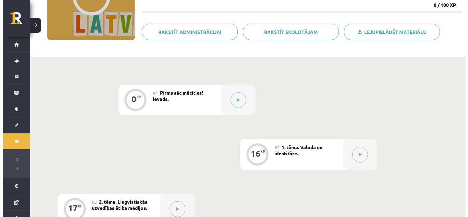
scroll to position [103, 0]
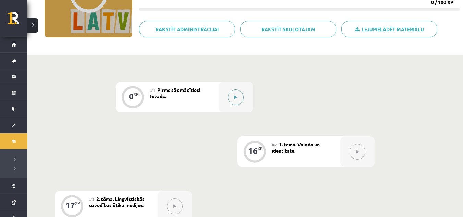
click at [235, 95] on icon at bounding box center [235, 97] width 3 height 4
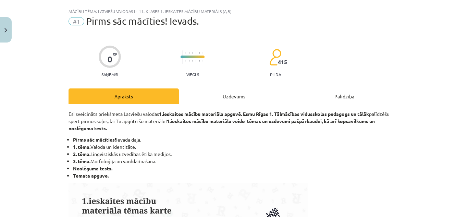
scroll to position [34, 0]
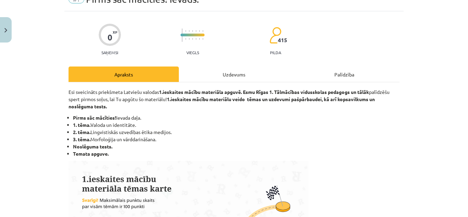
click at [234, 80] on div "Uzdevums" at bounding box center [234, 73] width 110 height 15
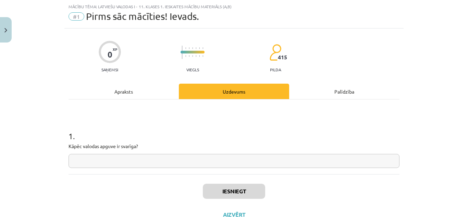
click at [120, 91] on div "Apraksts" at bounding box center [124, 91] width 110 height 15
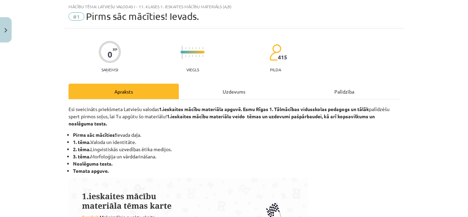
click at [244, 87] on div "Uzdevums" at bounding box center [234, 91] width 110 height 15
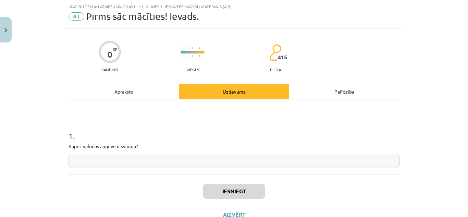
click at [157, 156] on input "text" at bounding box center [234, 161] width 331 height 14
paste input "**********"
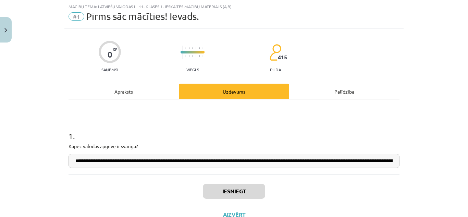
scroll to position [0, 195]
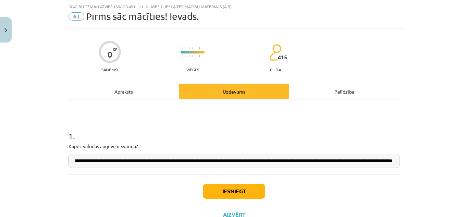
type input "**********"
click at [232, 191] on button "Iesniegt" at bounding box center [234, 191] width 62 height 15
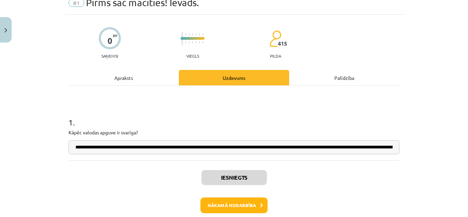
scroll to position [45, 0]
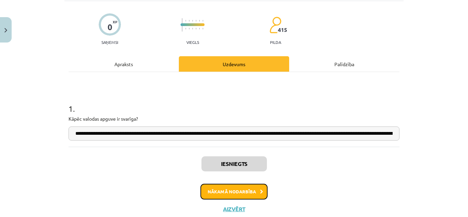
click at [232, 191] on button "Nākamā nodarbība" at bounding box center [233, 192] width 67 height 16
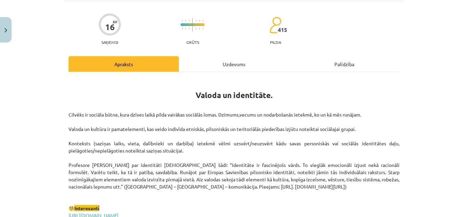
scroll to position [17, 0]
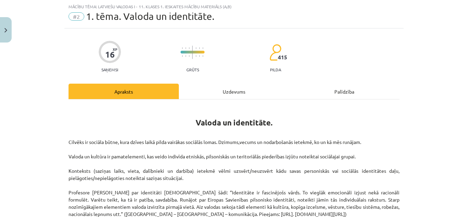
click at [234, 89] on div "Uzdevums" at bounding box center [234, 91] width 110 height 15
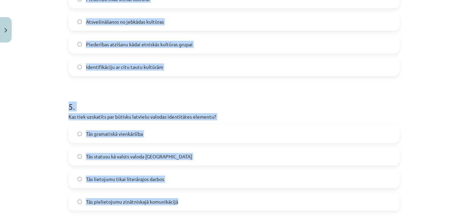
scroll to position [659, 0]
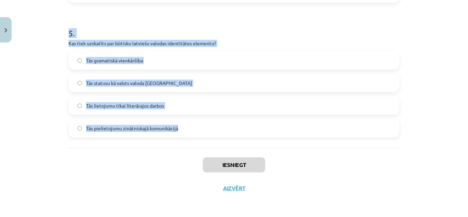
drag, startPoint x: 65, startPoint y: 58, endPoint x: 182, endPoint y: 137, distance: 140.4
copy form "Kā valoda ietekmē cilvēka identitāti? Tā nosaka cilvēka fiziskās īpašības. Tā n…"
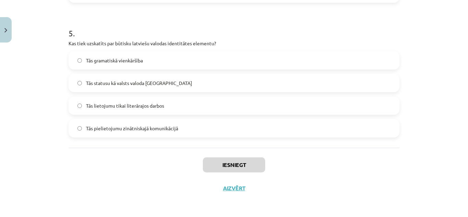
click at [351, 201] on div "Mācību tēma: Latviešu valodas i - 11. klases 1. ieskaites mācību materiāls (a,b…" at bounding box center [234, 108] width 468 height 217
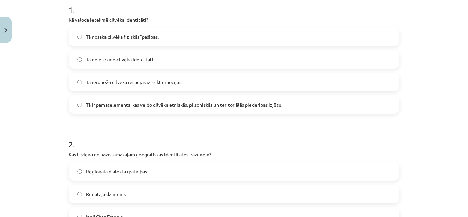
scroll to position [138, 0]
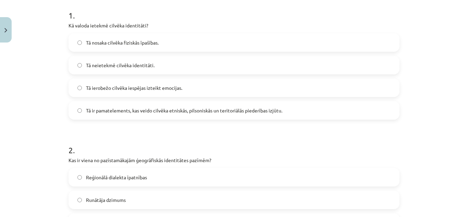
click at [322, 103] on label "Tā ir pamatelements, kas veido cilvēka etniskās, pilsoniskās un teritoriālās pi…" at bounding box center [234, 110] width 330 height 17
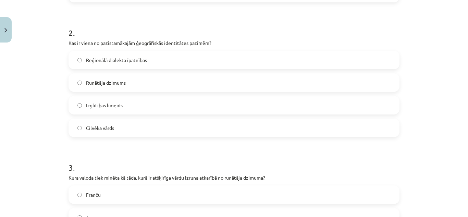
scroll to position [257, 0]
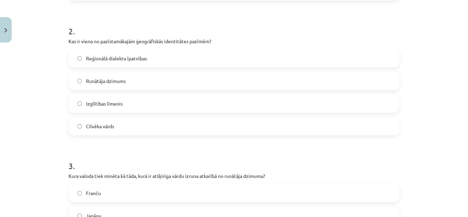
click at [181, 50] on label "Reģionālā dialekta īpatnības" at bounding box center [234, 58] width 330 height 17
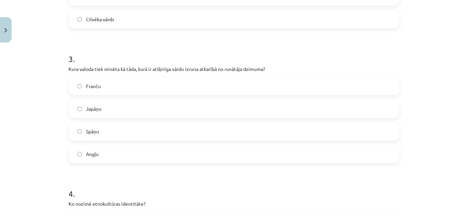
scroll to position [365, 0]
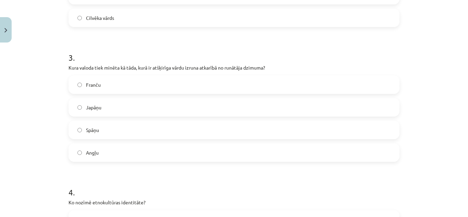
click at [123, 108] on label "Japāņu" at bounding box center [234, 107] width 330 height 17
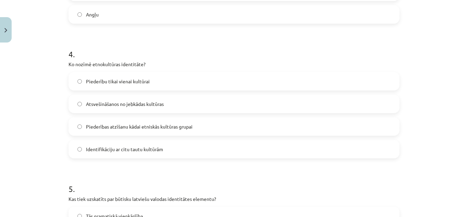
scroll to position [518, 0]
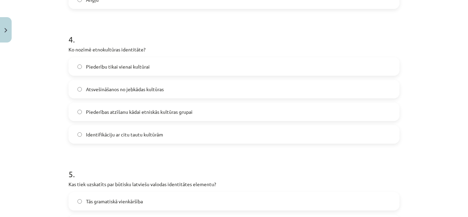
click at [138, 115] on span "Piederības atzīšanu kādai etniskās kultūras grupai" at bounding box center [139, 111] width 107 height 7
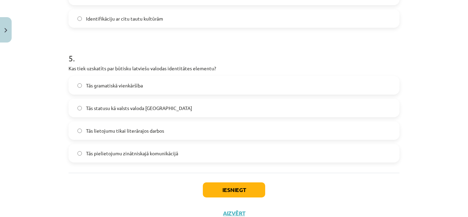
scroll to position [638, 0]
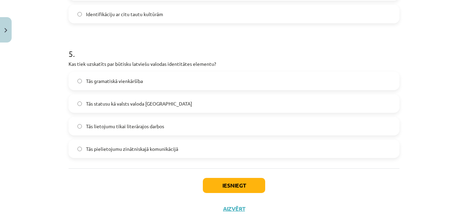
click at [119, 105] on span "Tās statusu kā valsts valoda Latvijā" at bounding box center [139, 103] width 106 height 7
click at [244, 191] on button "Iesniegt" at bounding box center [234, 185] width 62 height 15
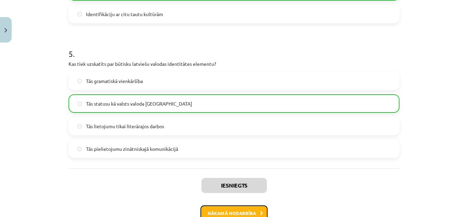
click at [244, 208] on button "Nākamā nodarbība" at bounding box center [233, 213] width 67 height 16
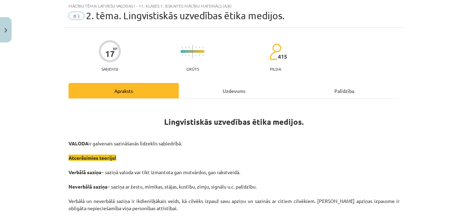
scroll to position [17, 0]
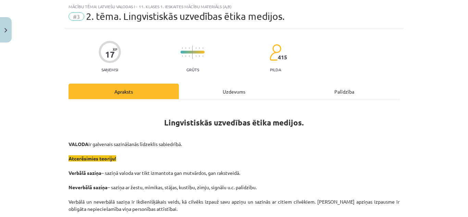
click at [239, 92] on div "Uzdevums" at bounding box center [234, 91] width 110 height 15
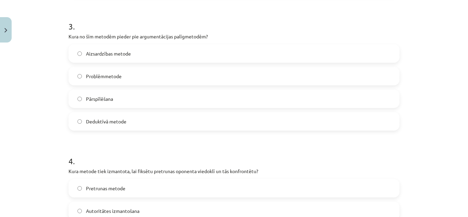
scroll to position [659, 0]
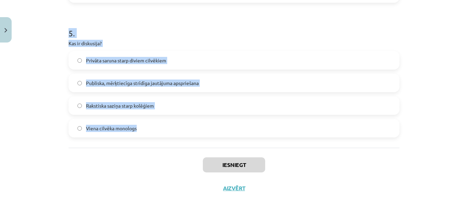
drag, startPoint x: 66, startPoint y: 146, endPoint x: 159, endPoint y: 132, distance: 94.2
copy form "Kāds ir viens no galvenajiem diskusijas kultūras principiem? Pārtraukt oponentu…"
click at [450, 87] on div "Mācību tēma: Latviešu valodas i - 11. klases 1. ieskaites mācību materiāls (a,b…" at bounding box center [234, 108] width 468 height 217
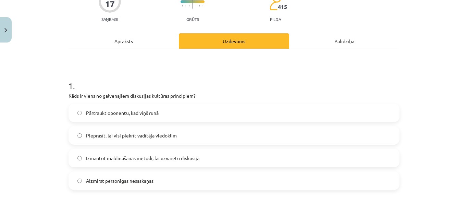
scroll to position [107, 0]
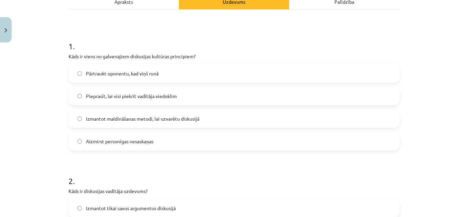
click at [349, 146] on label "Aizmirst personīgas nesaskaņas" at bounding box center [234, 141] width 330 height 17
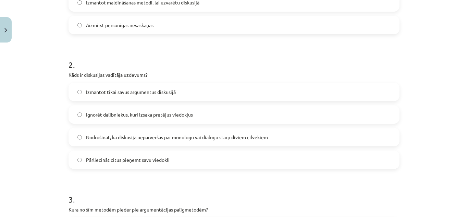
scroll to position [227, 0]
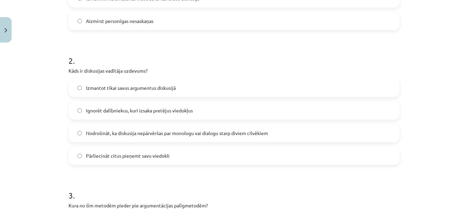
click at [325, 126] on label "Nodrošināt, ka diskusija nepārvēršas par monologu vai dialogu starp diviem cilv…" at bounding box center [234, 132] width 330 height 17
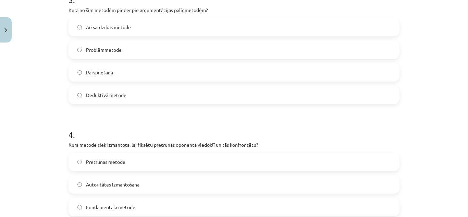
scroll to position [425, 0]
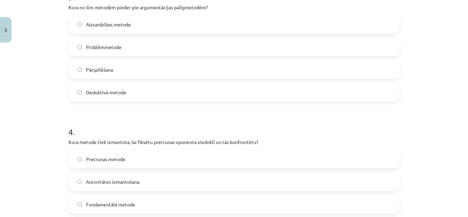
click at [101, 65] on label "Pārspīlēšana" at bounding box center [234, 69] width 330 height 17
click at [101, 158] on span "Pretrunas metode" at bounding box center [105, 159] width 39 height 7
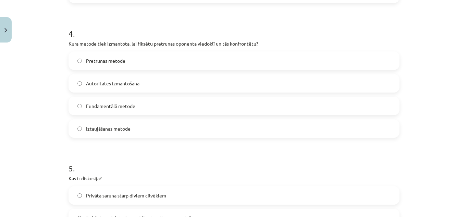
scroll to position [659, 0]
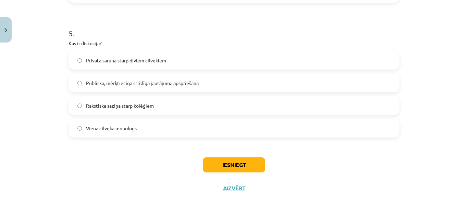
click at [156, 89] on label "Publiska, mērķtiecīga strīdīga jautājuma apspriešana" at bounding box center [234, 82] width 330 height 17
click at [228, 164] on button "Iesniegt" at bounding box center [234, 164] width 62 height 15
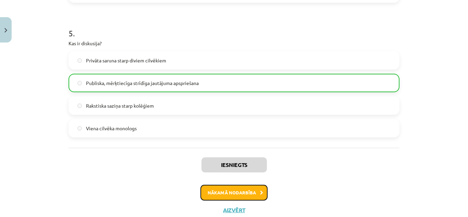
click at [229, 195] on button "Nākamā nodarbība" at bounding box center [233, 193] width 67 height 16
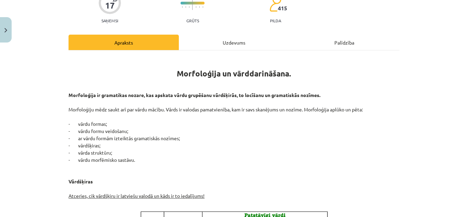
scroll to position [0, 0]
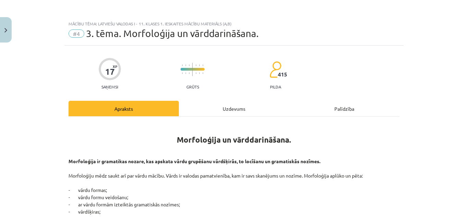
click at [242, 111] on div "Uzdevums" at bounding box center [234, 108] width 110 height 15
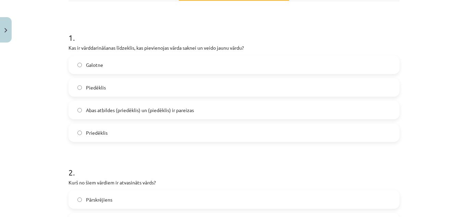
scroll to position [117, 0]
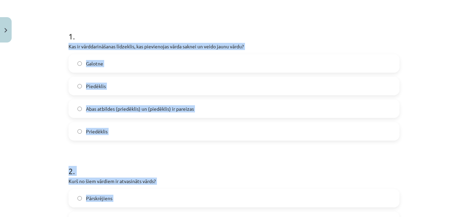
drag, startPoint x: 63, startPoint y: 46, endPoint x: 204, endPoint y: 211, distance: 216.9
click at [443, 52] on div "Mācību tēma: Latviešu valodas i - 11. klases 1. ieskaites mācību materiāls (a,b…" at bounding box center [234, 108] width 468 height 217
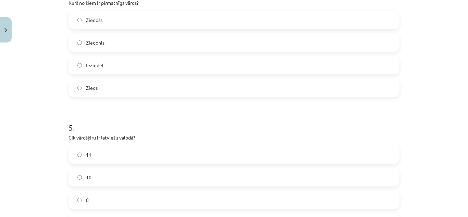
scroll to position [659, 0]
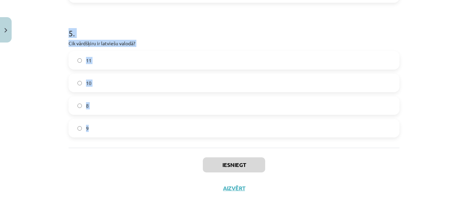
drag, startPoint x: 66, startPoint y: 46, endPoint x: 174, endPoint y: 140, distance: 143.3
copy form "Kas ir vārddarināšanas līdzeklis, kas pievienojas vārda saknei un veido jaunu v…"
click at [449, 115] on div "Mācību tēma: Latviešu valodas i - 11. klases 1. ieskaites mācību materiāls (a,b…" at bounding box center [234, 108] width 468 height 217
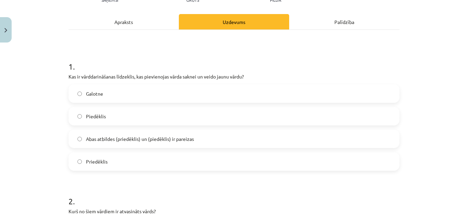
scroll to position [107, 0]
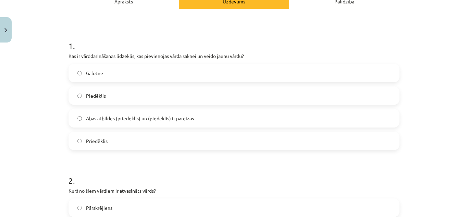
click at [319, 108] on div "Galotne Piedēklis Abas atbildes (priedēklis) un (piedēklis) ir pareizas Priedēk…" at bounding box center [234, 107] width 331 height 86
click at [327, 117] on label "Abas atbildes (priedēklis) un (piedēklis) ir pareizas" at bounding box center [234, 118] width 330 height 17
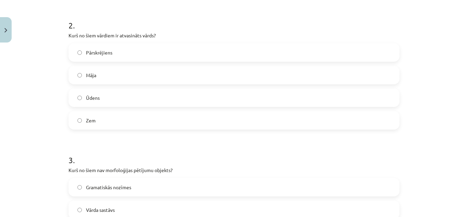
scroll to position [275, 0]
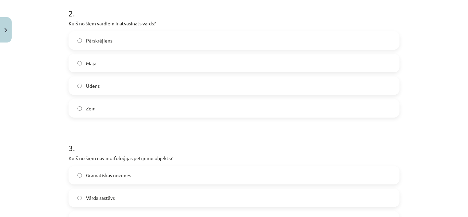
click at [319, 44] on label "Pārskrējiens" at bounding box center [234, 40] width 330 height 17
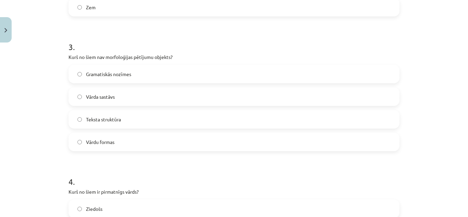
scroll to position [380, 0]
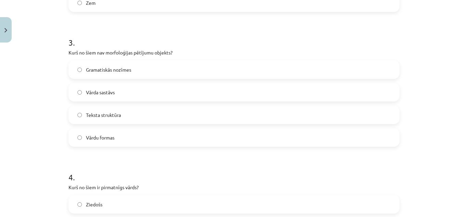
click at [137, 121] on label "Teksta struktūra" at bounding box center [234, 114] width 330 height 17
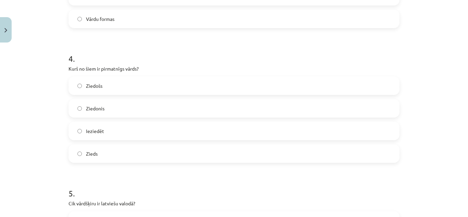
scroll to position [505, 0]
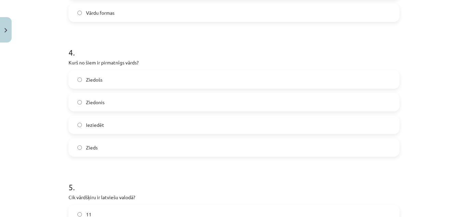
click at [228, 147] on label "Zieds" at bounding box center [234, 147] width 330 height 17
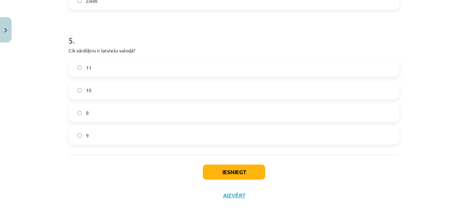
scroll to position [659, 0]
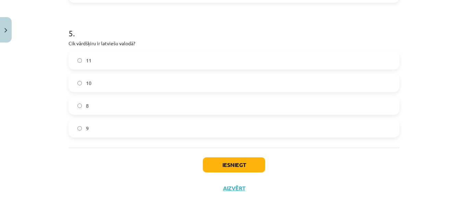
click at [100, 76] on label "10" at bounding box center [234, 82] width 330 height 17
click at [230, 165] on button "Iesniegt" at bounding box center [234, 164] width 62 height 15
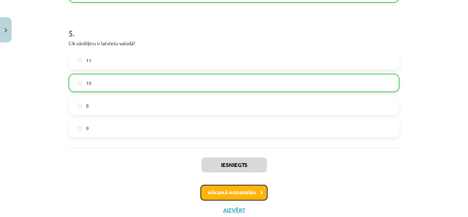
click at [236, 194] on button "Nākamā nodarbība" at bounding box center [233, 193] width 67 height 16
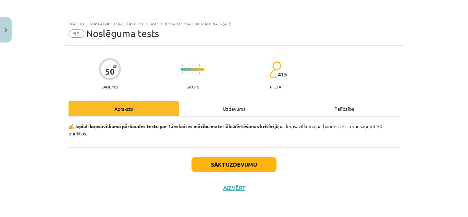
click at [241, 107] on div "Uzdevums" at bounding box center [234, 108] width 110 height 15
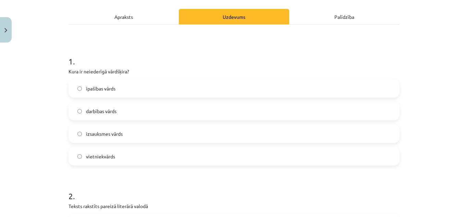
scroll to position [104, 0]
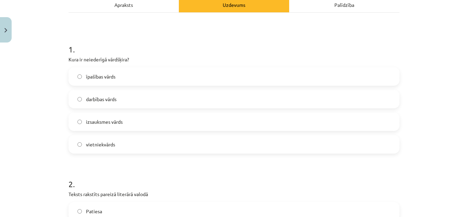
click at [256, 117] on label "izsauksmes vārds" at bounding box center [234, 121] width 330 height 17
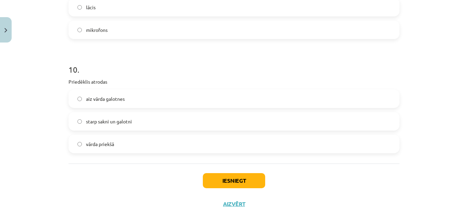
scroll to position [1225, 0]
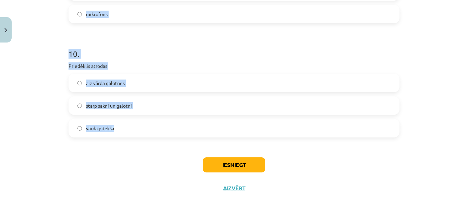
drag, startPoint x: 67, startPoint y: 96, endPoint x: 154, endPoint y: 137, distance: 96.3
copy form "Teksts rakstīts pareizā literārā valodā Patiesa Viltus 3 . Ar cilvēka organisma…"
click at [449, 122] on div "Mācību tēma: Latviešu valodas i - 11. klases 1. ieskaites mācību materiāls (a,b…" at bounding box center [234, 108] width 468 height 217
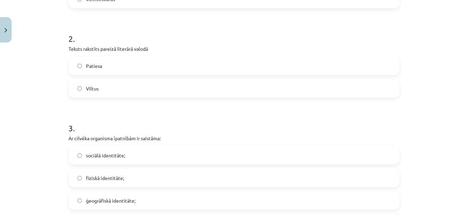
scroll to position [239, 0]
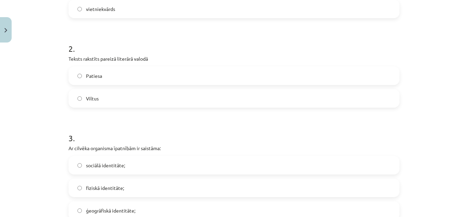
click at [289, 76] on label "Patiesa" at bounding box center [234, 75] width 330 height 17
click at [142, 185] on label "fiziskā identitāte;" at bounding box center [234, 187] width 330 height 17
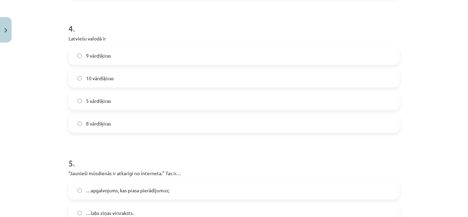
scroll to position [503, 0]
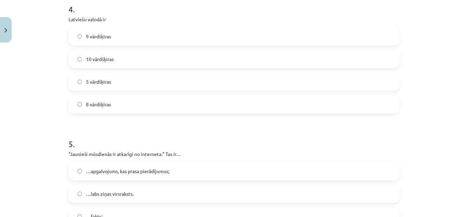
click at [220, 58] on label "10 vārdšķiras" at bounding box center [234, 58] width 330 height 17
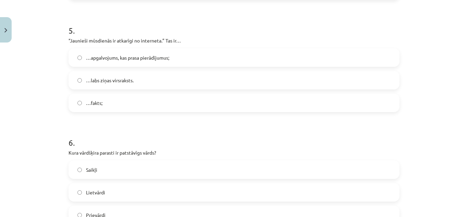
scroll to position [619, 0]
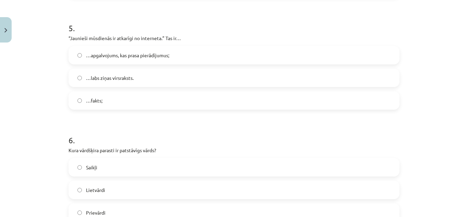
click at [144, 53] on span "…apgalvojums, kas prasa pierādījumus;" at bounding box center [127, 55] width 83 height 7
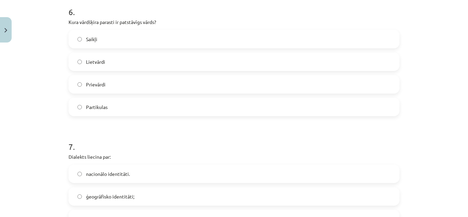
scroll to position [766, 0]
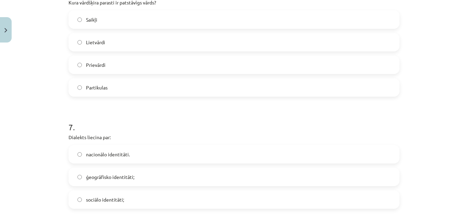
click at [288, 36] on label "Lietvārdi" at bounding box center [234, 42] width 330 height 17
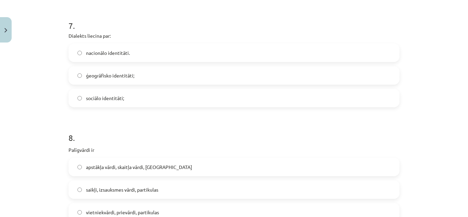
scroll to position [875, 0]
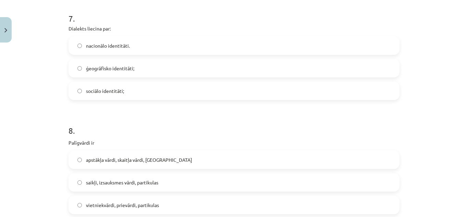
click at [285, 39] on label "nacionālo identitāti." at bounding box center [234, 45] width 330 height 17
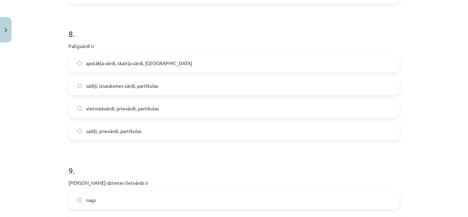
scroll to position [981, 0]
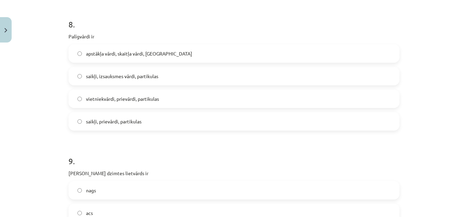
click at [136, 126] on label "saikļi, prievārdi, partikulas" at bounding box center [234, 121] width 330 height 17
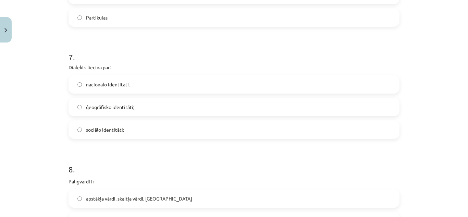
scroll to position [834, 0]
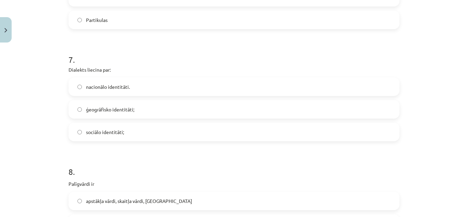
click at [140, 110] on label "ģeogrāfisko identitāti;" at bounding box center [234, 109] width 330 height 17
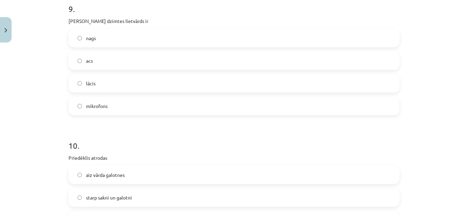
scroll to position [1165, 0]
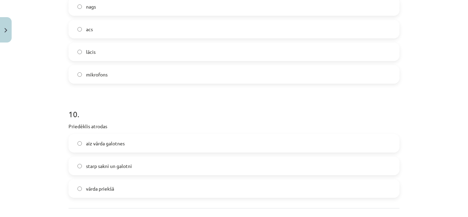
click at [269, 30] on label "acs" at bounding box center [234, 29] width 330 height 17
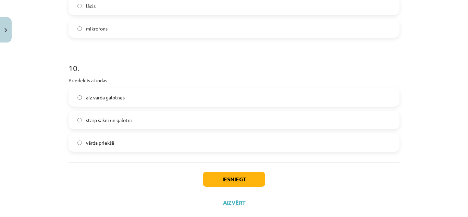
scroll to position [1225, 0]
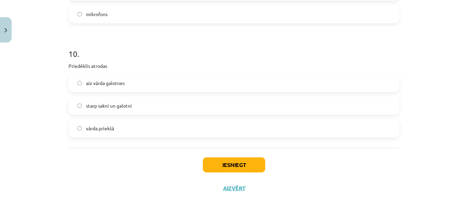
click at [136, 123] on label "vārda priekšā" at bounding box center [234, 128] width 330 height 17
click at [241, 163] on button "Iesniegt" at bounding box center [234, 164] width 62 height 15
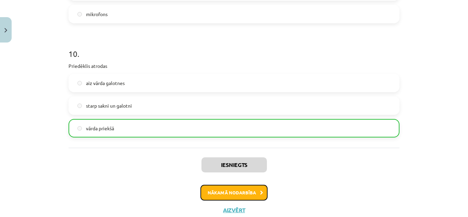
click at [242, 196] on button "Nākamā nodarbība" at bounding box center [233, 193] width 67 height 16
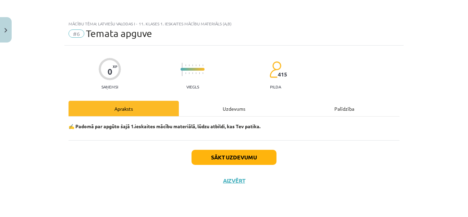
scroll to position [0, 0]
click at [257, 106] on div "Uzdevums" at bounding box center [234, 108] width 110 height 15
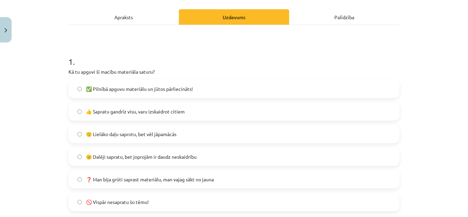
scroll to position [93, 0]
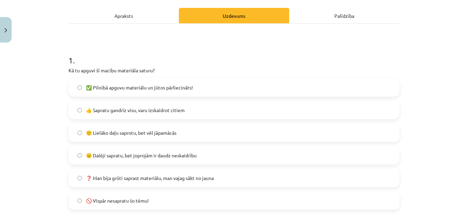
click at [227, 200] on label "🚫 Vispār nesapratu šo tēmu!" at bounding box center [234, 200] width 330 height 17
click at [238, 101] on label "👍 Sapratu gandrīz visu, varu izskaidrot citiem" at bounding box center [234, 109] width 330 height 17
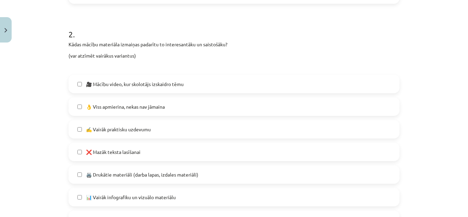
scroll to position [302, 0]
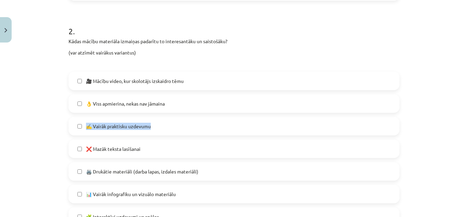
drag, startPoint x: 461, startPoint y: 109, endPoint x: 463, endPoint y: 120, distance: 10.8
click at [463, 120] on div "Mācību tēma: Latviešu valodas i - 11. klases 1. ieskaites mācību materiāls (a,b…" at bounding box center [234, 108] width 468 height 217
click at [433, 87] on div "Mācību tēma: Latviešu valodas i - 11. klases 1. ieskaites mācību materiāls (a,b…" at bounding box center [234, 108] width 468 height 217
click at [391, 147] on label "❌ Mazāk teksta lasīšanai" at bounding box center [234, 148] width 330 height 17
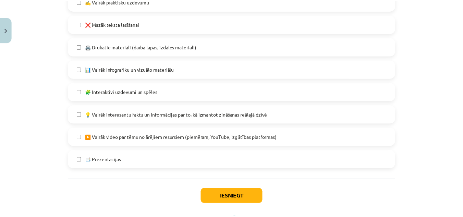
scroll to position [458, 0]
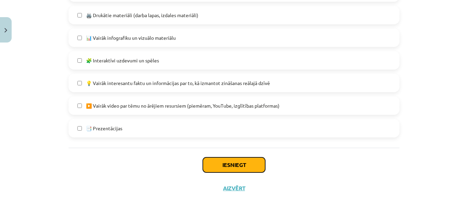
click at [233, 164] on button "Iesniegt" at bounding box center [234, 164] width 62 height 15
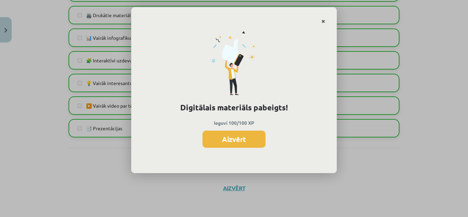
click at [322, 21] on icon "Close" at bounding box center [323, 21] width 4 height 5
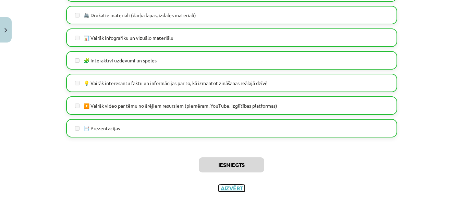
click at [230, 190] on button "Aizvērt" at bounding box center [232, 188] width 26 height 7
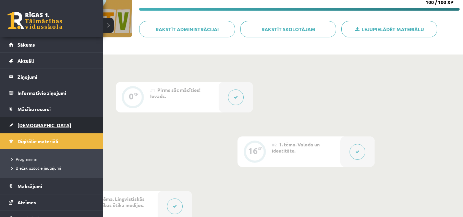
click at [23, 122] on span "[DEMOGRAPHIC_DATA]" at bounding box center [44, 125] width 54 height 6
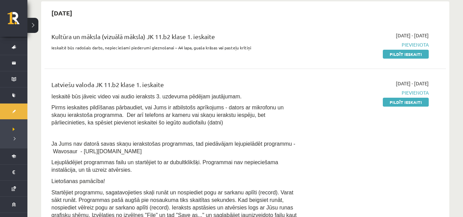
scroll to position [58, 0]
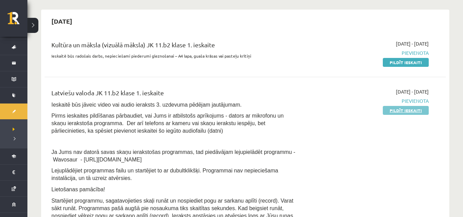
click at [415, 108] on link "Pildīt ieskaiti" at bounding box center [406, 110] width 46 height 9
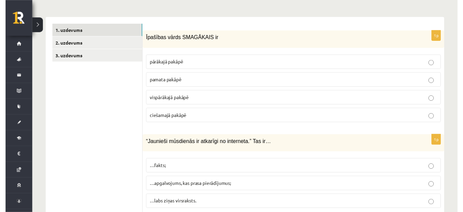
scroll to position [219, 0]
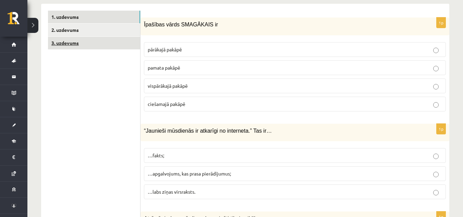
click at [113, 37] on link "3. uzdevums" at bounding box center [94, 43] width 92 height 13
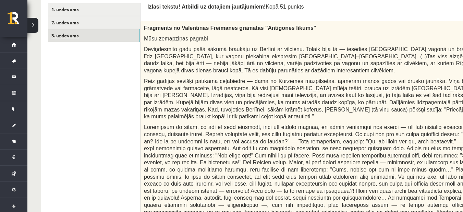
scroll to position [0, 0]
click at [122, 11] on link "1. uzdevums" at bounding box center [94, 9] width 92 height 13
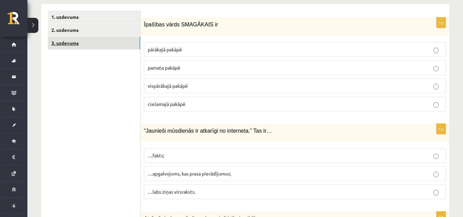
click at [119, 37] on link "3. uzdevums" at bounding box center [94, 43] width 92 height 13
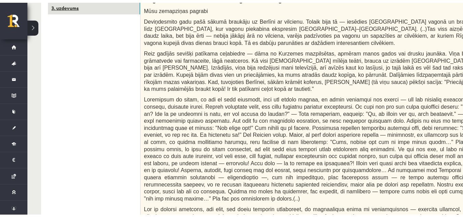
scroll to position [178, 0]
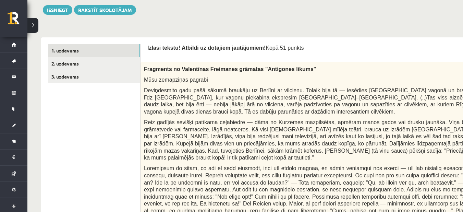
click at [114, 50] on link "1. uzdevums" at bounding box center [94, 50] width 92 height 13
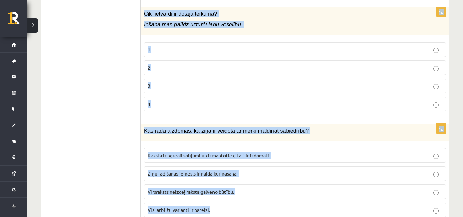
scroll to position [3340, 0]
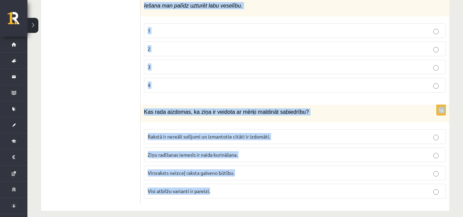
drag, startPoint x: 143, startPoint y: 57, endPoint x: 272, endPoint y: 182, distance: 179.6
copy form "Loremips dolor SITAMETCO ad elitsedd eiusmo tempor incidi utlaboreetd magnaa en…"
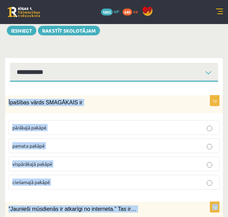
scroll to position [206, 0]
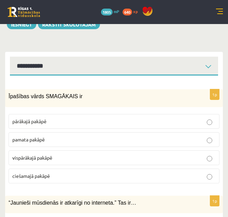
click at [139, 118] on p "pārākajā pakāpē" at bounding box center [114, 121] width 204 height 7
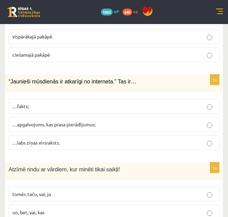
scroll to position [333, 0]
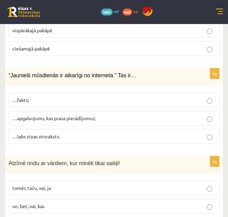
click at [185, 114] on p "…apgalvojums, kas prasa pierādījumus;" at bounding box center [114, 117] width 204 height 7
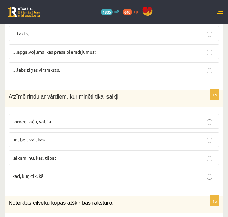
scroll to position [405, 0]
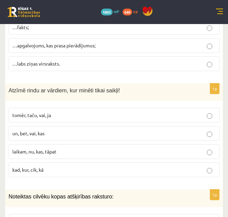
click at [161, 130] on p "un, bet, vai, kas" at bounding box center [114, 133] width 204 height 7
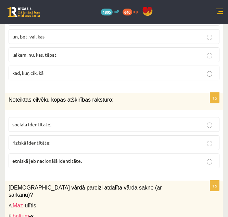
scroll to position [520, 0]
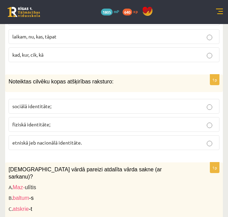
click at [186, 102] on p "sociālā identitāte;" at bounding box center [114, 105] width 204 height 7
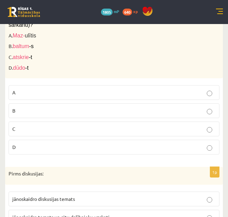
scroll to position [617, 0]
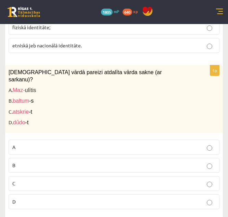
click at [93, 139] on label "A" at bounding box center [114, 146] width 211 height 15
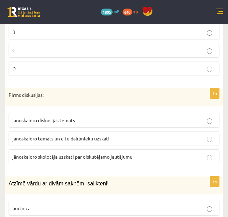
scroll to position [756, 0]
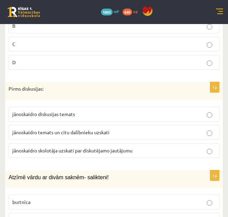
click at [174, 110] on p "jānoskaidro diskusijas temats" at bounding box center [114, 113] width 204 height 7
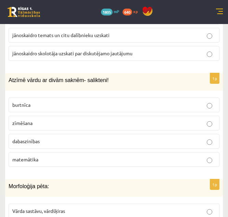
scroll to position [865, 0]
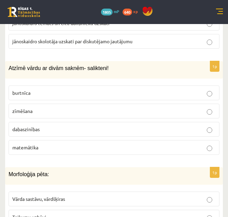
click at [194, 122] on label "dabaszinības" at bounding box center [114, 129] width 211 height 15
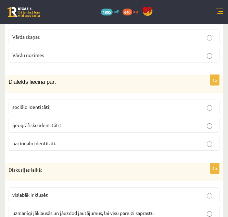
scroll to position [1069, 0]
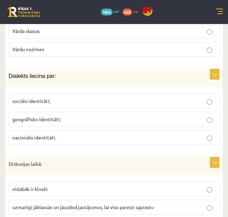
click at [174, 115] on p "ģeogrāfisko identitāti;" at bounding box center [114, 118] width 204 height 7
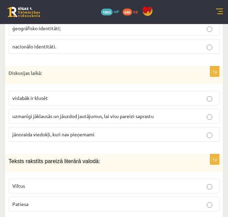
scroll to position [1172, 0]
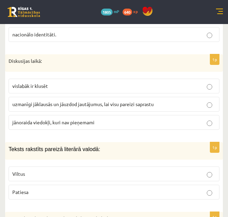
click at [193, 100] on p "uzmanīgi jāklausās un jāuzdod jautājumus, lai visu pareizi saprastu" at bounding box center [114, 103] width 204 height 7
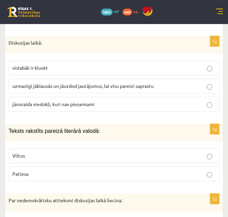
scroll to position [1263, 0]
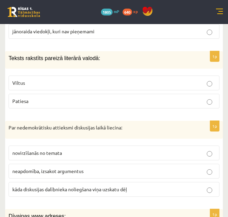
click at [138, 97] on p "Patiesa" at bounding box center [114, 100] width 204 height 7
click at [110, 182] on label "kāda diskusijas dalībnieka noliegšana viņa uzskatu dēļ" at bounding box center [114, 189] width 211 height 15
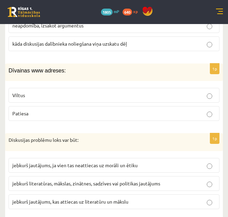
scroll to position [1433, 0]
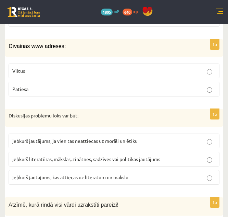
click at [178, 82] on label "Patiesa" at bounding box center [114, 89] width 211 height 15
click at [151, 156] on span "jebkurš literatūras, mākslas, zinātnes, sadzīves vai politikas jautājums" at bounding box center [86, 159] width 148 height 6
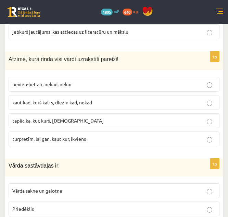
scroll to position [1584, 0]
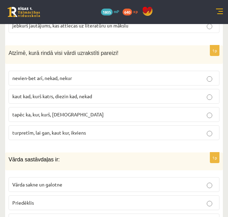
click at [161, 129] on p "turpretīm, lai gan, kaut kur, ikviens" at bounding box center [114, 132] width 204 height 7
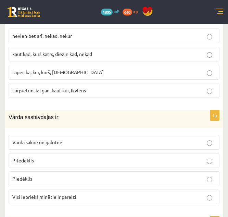
scroll to position [1651, 0]
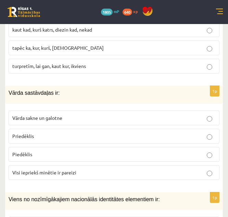
click at [197, 165] on label "Visi iepriekš minētie ir pareizi" at bounding box center [114, 172] width 211 height 15
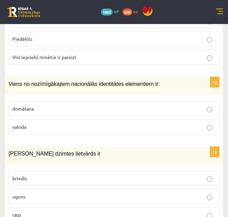
scroll to position [1784, 0]
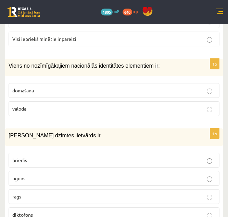
click at [175, 101] on label "valoda" at bounding box center [114, 108] width 211 height 15
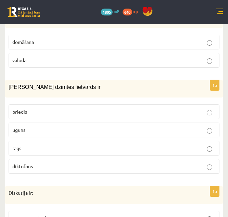
scroll to position [1838, 0]
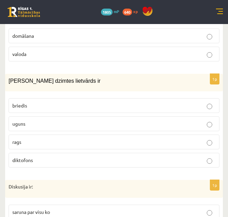
click at [191, 120] on p "uguns" at bounding box center [114, 123] width 204 height 7
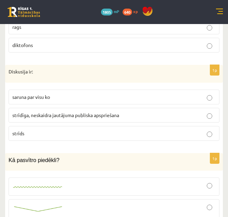
scroll to position [1959, 0]
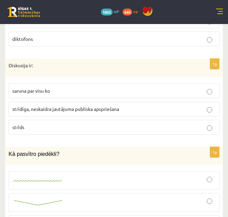
click at [188, 105] on p "strīdīga, neskaidra jautājuma publiska apspriešana" at bounding box center [114, 108] width 204 height 7
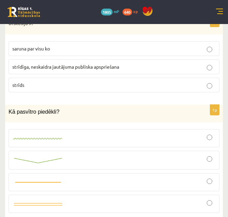
scroll to position [2026, 0]
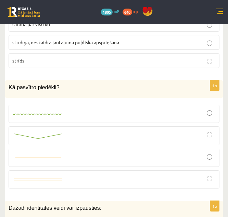
click at [171, 130] on div at bounding box center [114, 135] width 204 height 11
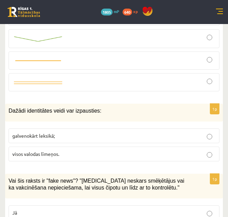
scroll to position [2135, 0]
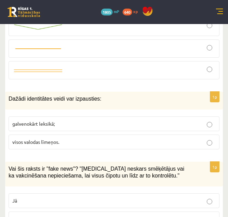
click at [199, 138] on p "visos valodas līmeņos." at bounding box center [114, 141] width 204 height 7
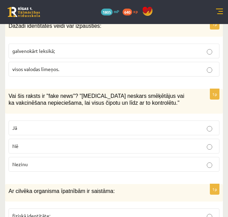
scroll to position [2214, 0]
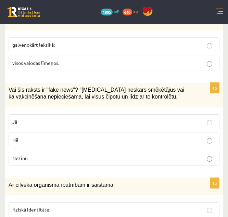
click at [157, 118] on p "Jā" at bounding box center [114, 121] width 204 height 7
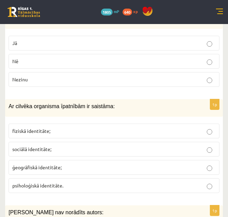
scroll to position [2298, 0]
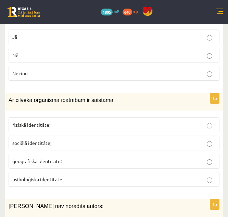
click at [66, 121] on p "fiziskā identitāte;" at bounding box center [114, 124] width 204 height 7
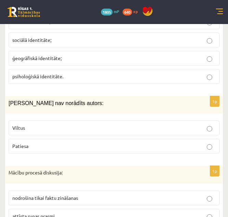
scroll to position [2419, 0]
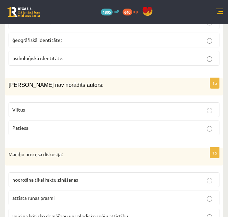
click at [7, 195] on div "1p Mācību procesā diskusija: nodrošina tikai faktu zināšanas attīsta runas pras…" at bounding box center [114, 187] width 218 height 81
click at [173, 106] on p "Viltus" at bounding box center [114, 109] width 204 height 7
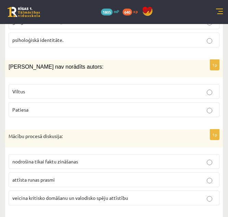
scroll to position [2450, 0]
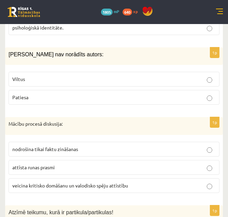
click at [172, 182] on p "veicina kritisko domāšanu un valodisko spēju attīstību" at bounding box center [114, 185] width 204 height 7
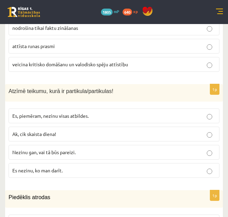
scroll to position [2577, 0]
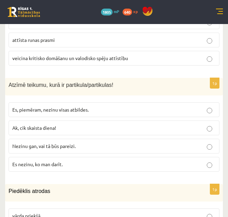
click at [160, 106] on p "Es, piemēram, nezinu visas atbildes." at bounding box center [114, 109] width 204 height 7
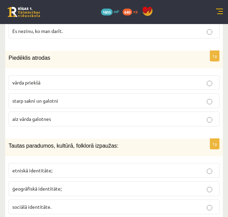
scroll to position [2716, 0]
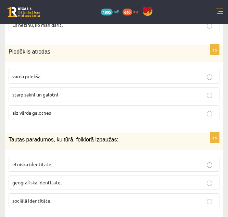
click at [147, 91] on p "starp sakni un galotni" at bounding box center [114, 94] width 204 height 7
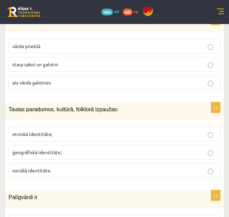
scroll to position [2752, 0]
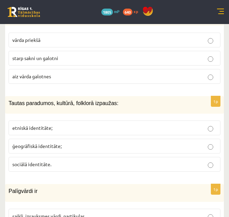
click at [124, 124] on p "etniskā identitāte;" at bounding box center [114, 127] width 205 height 7
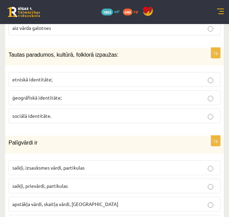
scroll to position [2843, 0]
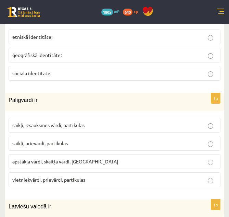
click at [154, 139] on p "saikļi, prievārdi, partikulas" at bounding box center [114, 142] width 205 height 7
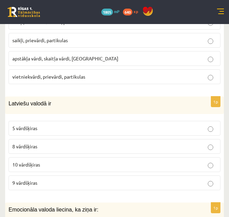
scroll to position [2958, 0]
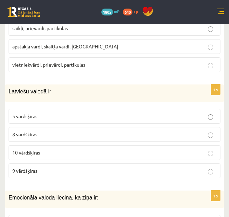
click at [144, 149] on p "10 vārdšķiras" at bounding box center [114, 152] width 205 height 7
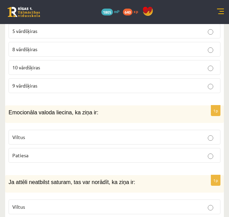
scroll to position [3055, 0]
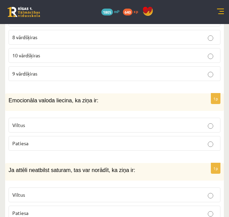
click at [169, 118] on label "Viltus" at bounding box center [115, 125] width 212 height 15
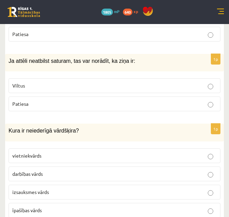
scroll to position [3170, 0]
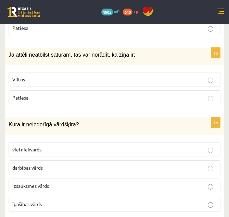
click at [190, 72] on label "Viltus" at bounding box center [115, 79] width 212 height 15
click at [142, 200] on p "īpašības vārds" at bounding box center [114, 203] width 205 height 7
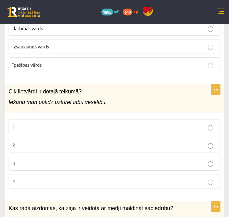
scroll to position [3334, 0]
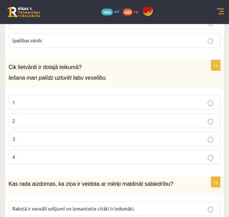
click at [176, 117] on p "2" at bounding box center [114, 120] width 205 height 7
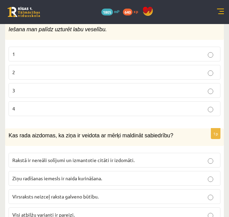
scroll to position [3390, 0]
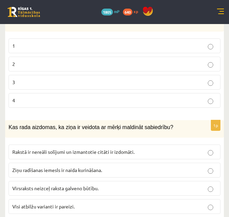
click at [88, 199] on label "Visi atbilžu varianti ir pareizi." at bounding box center [115, 206] width 212 height 15
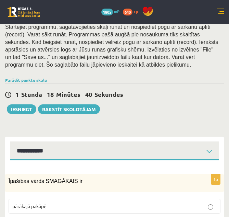
scroll to position [145, 0]
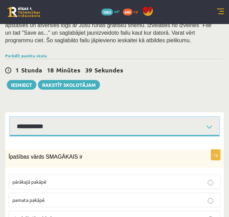
click at [186, 117] on select "**********" at bounding box center [114, 126] width 209 height 19
select select "**********"
click at [10, 117] on select "**********" at bounding box center [114, 126] width 209 height 19
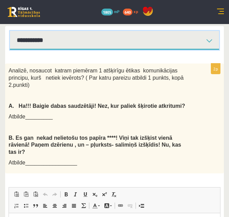
scroll to position [234, 0]
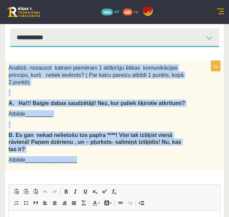
drag, startPoint x: 9, startPoint y: 59, endPoint x: 82, endPoint y: 134, distance: 104.9
click at [82, 134] on div "Analizē, nosaucot katram piemēram 1 atšķirīgu ētikas komunikācijas principu, ku…" at bounding box center [114, 115] width 219 height 109
copy div "Analizē, nosaucot katram piemēram 1 atšķirīgu ētikas komunikācijas principu, ku…"
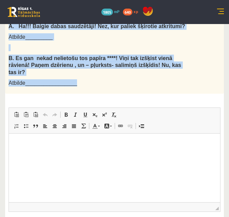
scroll to position [335, 0]
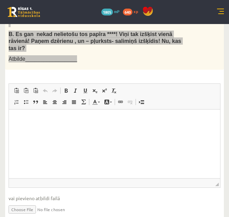
click at [187, 130] on html at bounding box center [114, 119] width 211 height 21
click at [128, 113] on html at bounding box center [114, 119] width 211 height 21
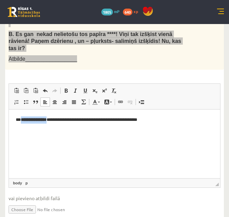
drag, startPoint x: 54, startPoint y: 120, endPoint x: 22, endPoint y: 117, distance: 32.3
click at [22, 117] on strong "**********" at bounding box center [34, 119] width 26 height 4
click at [65, 88] on span at bounding box center [65, 90] width 5 height 5
click at [66, 88] on span at bounding box center [65, 90] width 5 height 5
click at [67, 88] on span at bounding box center [65, 90] width 5 height 5
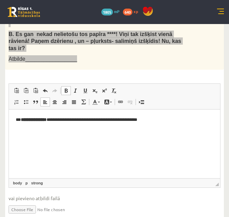
click at [67, 88] on span at bounding box center [65, 90] width 5 height 5
click at [112, 130] on html "**********" at bounding box center [114, 119] width 211 height 21
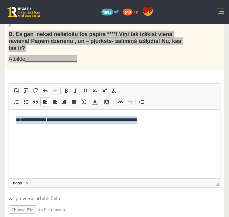
click at [112, 130] on html "**********" at bounding box center [114, 119] width 211 height 21
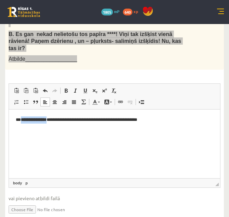
drag, startPoint x: 22, startPoint y: 118, endPoint x: 53, endPoint y: 119, distance: 31.9
click at [47, 119] on strong "**********" at bounding box center [34, 119] width 26 height 4
click at [68, 88] on span at bounding box center [65, 90] width 5 height 5
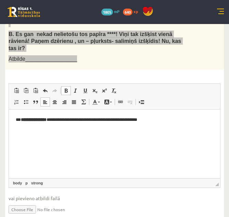
click at [75, 130] on html "**********" at bounding box center [114, 119] width 211 height 21
click at [131, 130] on html "**********" at bounding box center [114, 119] width 211 height 21
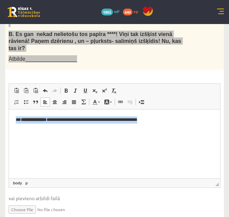
click at [131, 130] on html "**********" at bounding box center [114, 119] width 211 height 21
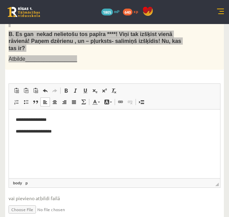
click at [57, 119] on p "**********" at bounding box center [115, 119] width 198 height 7
click at [82, 116] on p "**********" at bounding box center [115, 119] width 198 height 7
click at [82, 134] on p "**********" at bounding box center [115, 130] width 198 height 7
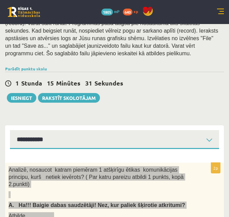
scroll to position [135, 0]
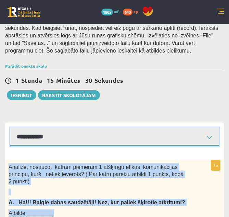
click at [191, 130] on select "**********" at bounding box center [114, 136] width 209 height 19
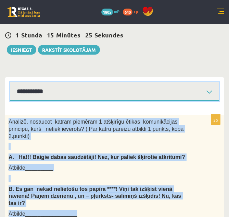
scroll to position [174, 0]
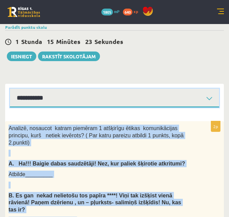
click at [200, 88] on select "**********" at bounding box center [114, 97] width 209 height 19
select select "**********"
click at [10, 88] on select "**********" at bounding box center [114, 97] width 209 height 19
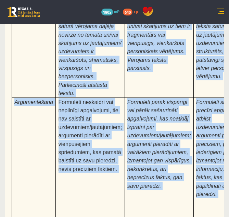
scroll to position [2479, 0]
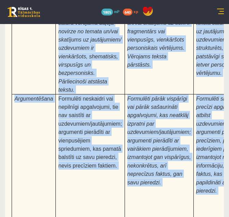
drag, startPoint x: 12, startPoint y: 110, endPoint x: 128, endPoint y: 162, distance: 127.3
copy form "Izlasi tekstu! Atbildi uz dotajiem jautājumiem! Kopā 51 punkts 0p Fragments no …"
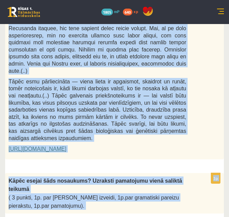
scroll to position [724, 0]
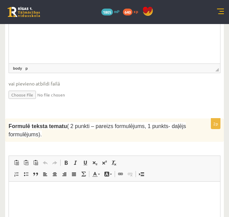
scroll to position [986, 0]
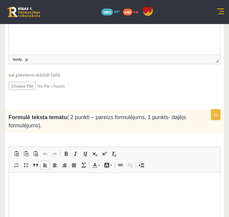
click at [139, 191] on html at bounding box center [114, 182] width 211 height 21
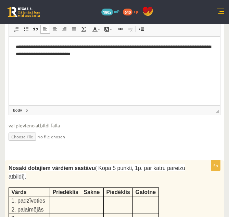
scroll to position [1135, 0]
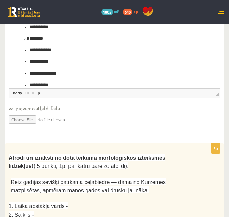
scroll to position [1398, 0]
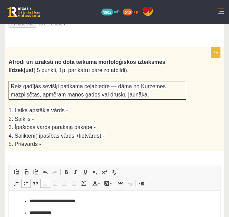
scroll to position [1493, 0]
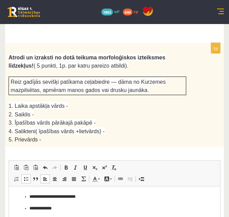
click at [29, 194] on ul "**********" at bounding box center [115, 219] width 198 height 53
click at [15, 176] on span at bounding box center [16, 178] width 5 height 5
click at [17, 174] on span "Ievietot/noņemt numurētu sarakstu Ievietot/noņemt sarakstu ar aizzīmēm Bloka ci…" at bounding box center [51, 179] width 78 height 11
click at [17, 176] on span at bounding box center [16, 178] width 5 height 5
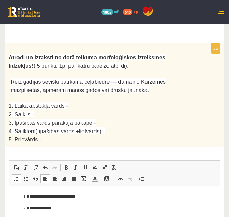
click at [29, 217] on p "**********" at bounding box center [114, 219] width 170 height 7
click at [19, 176] on span at bounding box center [16, 178] width 5 height 5
click at [12, 174] on link "Ievietot/noņemt numurētu sarakstu" at bounding box center [17, 178] width 10 height 9
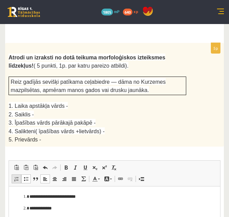
click at [17, 176] on span at bounding box center [16, 178] width 5 height 5
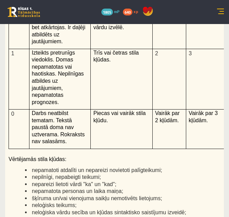
scroll to position [1955, 0]
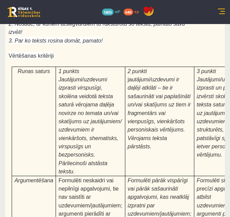
scroll to position [2460, 0]
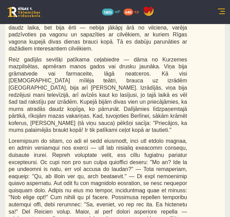
scroll to position [149, 0]
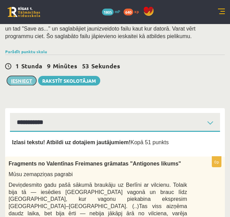
click at [27, 76] on button "Iesniegt" at bounding box center [21, 81] width 29 height 10
